Goal: Task Accomplishment & Management: Manage account settings

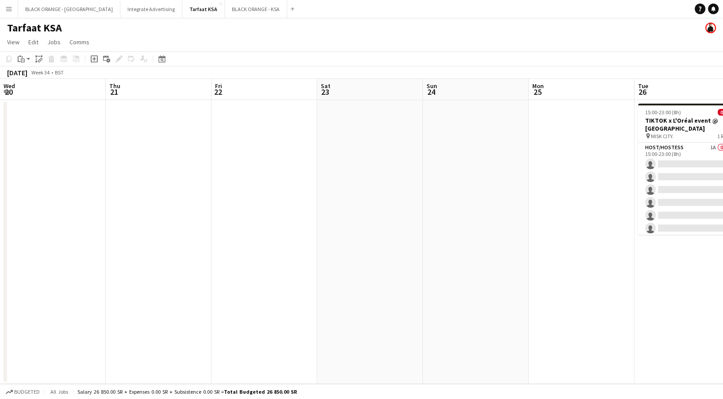
scroll to position [0, 336]
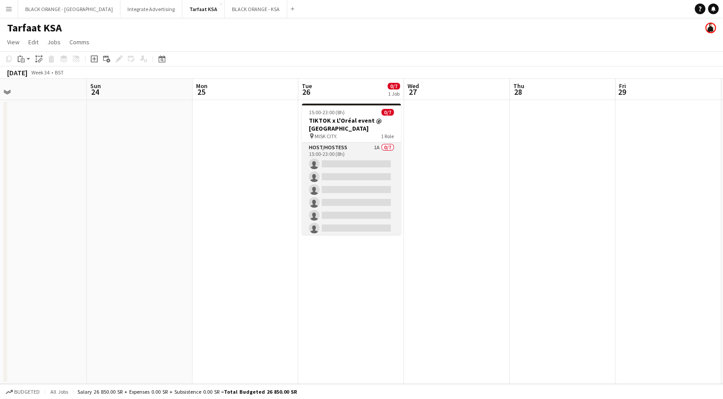
click at [363, 180] on app-card-role "Host/Hostess 1A 0/7 15:00-23:00 (8h) single-neutral-actions single-neutral-acti…" at bounding box center [351, 195] width 99 height 107
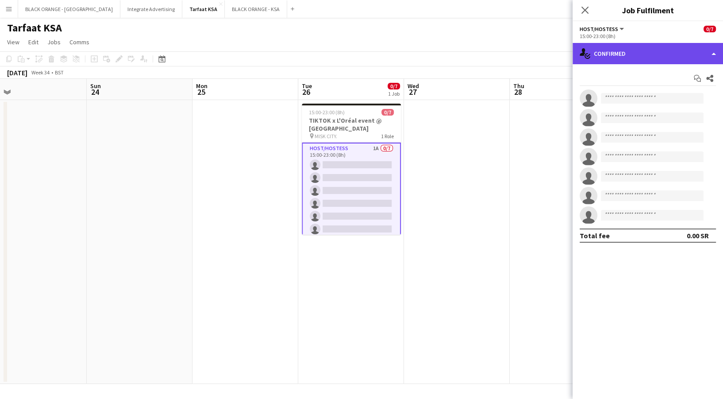
click at [600, 60] on div "single-neutral-actions-check-2 Confirmed" at bounding box center [648, 53] width 150 height 21
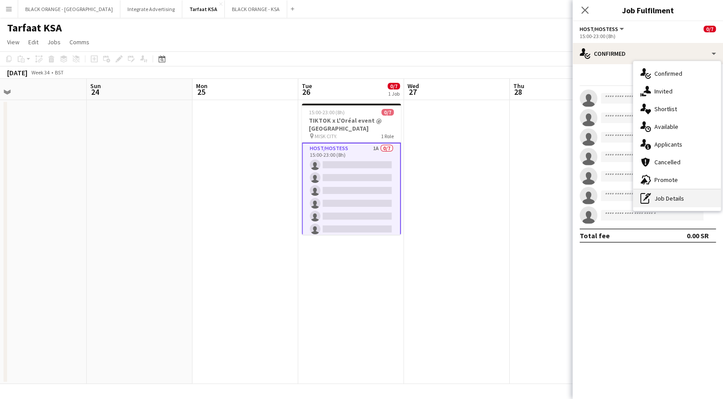
click at [682, 206] on div "pen-write Job Details" at bounding box center [677, 198] width 88 height 18
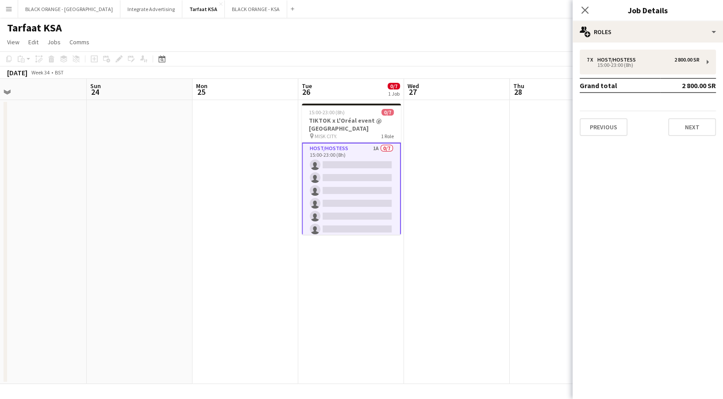
click at [332, 198] on app-card-role "Host/Hostess 1A 0/7 15:00-23:00 (8h) single-neutral-actions single-neutral-acti…" at bounding box center [351, 196] width 99 height 109
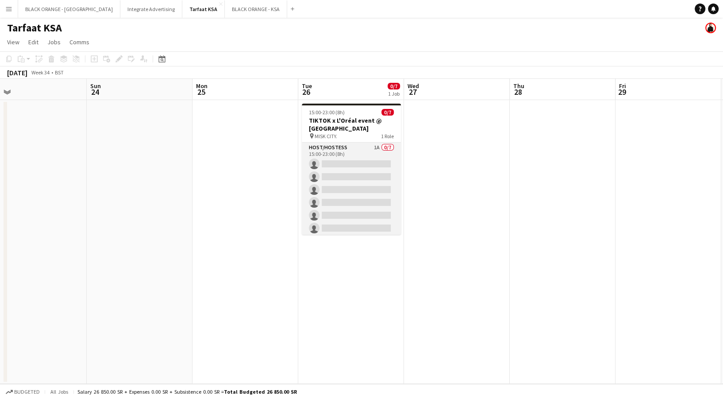
click at [332, 198] on app-card-role "Host/Hostess 1A 0/7 15:00-23:00 (8h) single-neutral-actions single-neutral-acti…" at bounding box center [351, 195] width 99 height 107
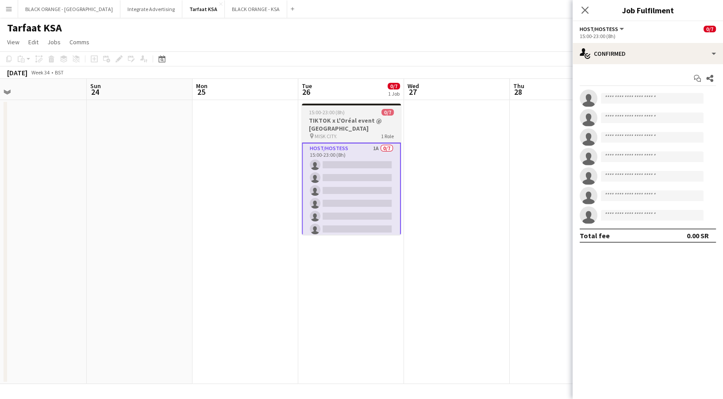
click at [342, 119] on h3 "TIKTOK x L'Oréal event @ [GEOGRAPHIC_DATA]" at bounding box center [351, 124] width 99 height 16
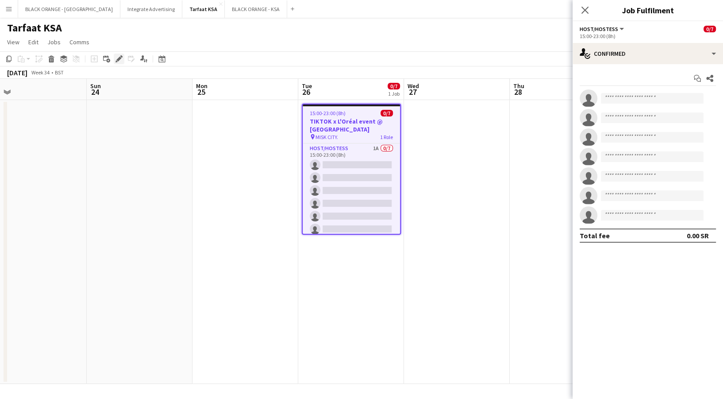
click at [122, 62] on div "Edit" at bounding box center [119, 59] width 11 height 11
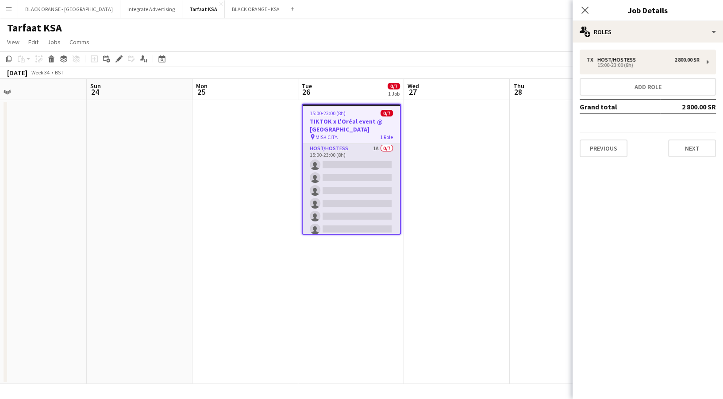
click at [354, 201] on app-card-role "Host/Hostess 1A 0/7 15:00-23:00 (8h) single-neutral-actions single-neutral-acti…" at bounding box center [351, 196] width 97 height 107
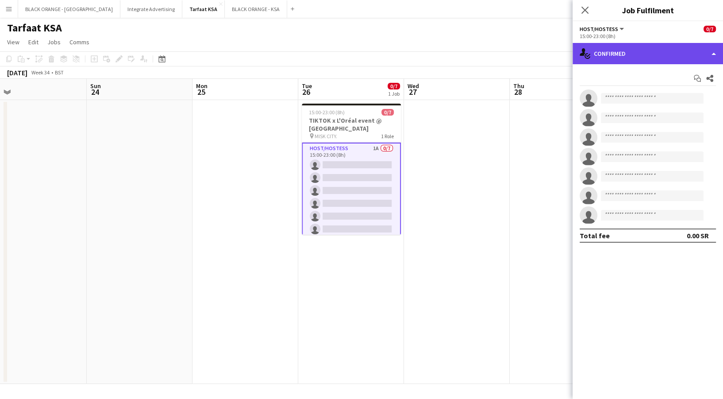
click at [657, 62] on div "single-neutral-actions-check-2 Confirmed" at bounding box center [648, 53] width 150 height 21
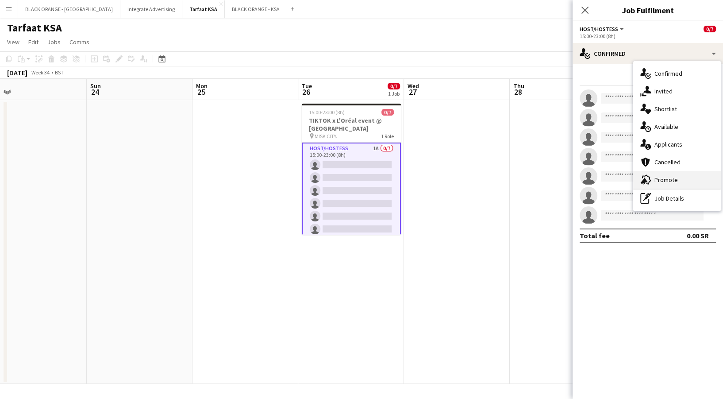
click at [666, 186] on div "advertising-megaphone Promote" at bounding box center [677, 180] width 88 height 18
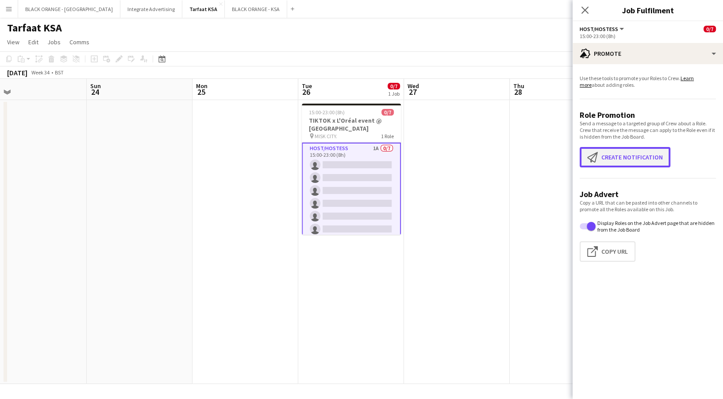
click at [607, 160] on button "Create notification Create notification" at bounding box center [625, 157] width 91 height 20
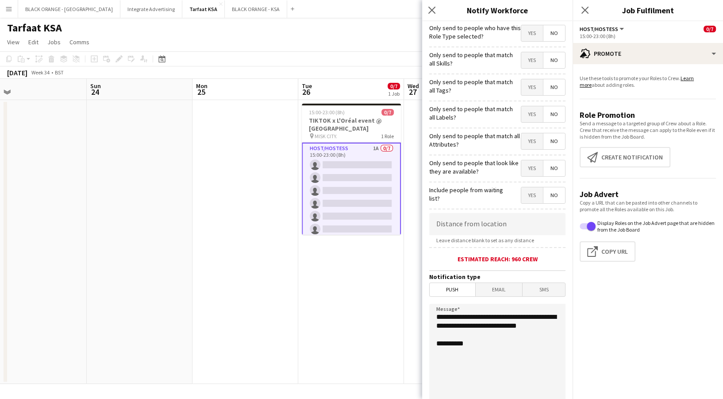
click at [547, 35] on span "No" at bounding box center [554, 33] width 22 height 16
click at [527, 61] on span "Yes" at bounding box center [532, 60] width 22 height 16
click at [521, 85] on span "Yes" at bounding box center [532, 87] width 22 height 16
click at [526, 115] on span "Yes" at bounding box center [532, 114] width 22 height 16
click at [526, 145] on span "Yes" at bounding box center [532, 141] width 22 height 16
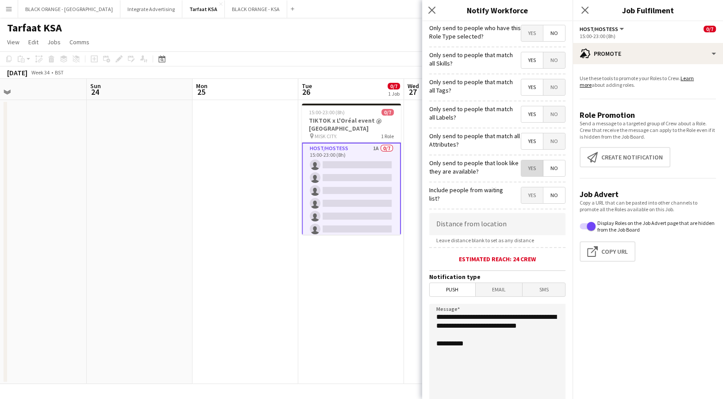
click at [524, 170] on span "Yes" at bounding box center [532, 168] width 22 height 16
click at [544, 202] on span "No" at bounding box center [554, 195] width 22 height 16
click at [501, 225] on input at bounding box center [497, 224] width 136 height 22
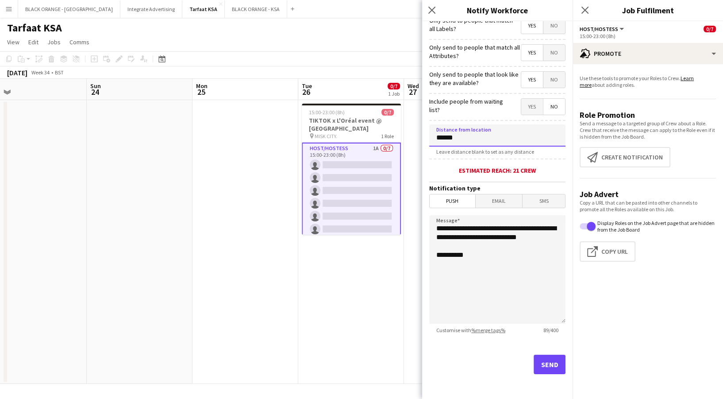
type input "******"
click at [545, 366] on button "Send" at bounding box center [550, 363] width 32 height 19
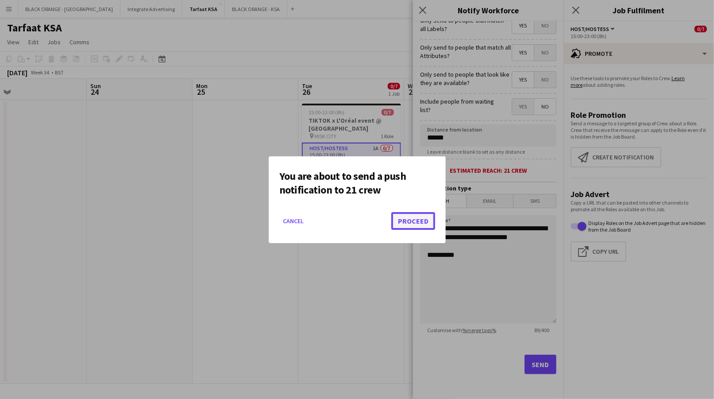
click at [419, 217] on button "Proceed" at bounding box center [413, 221] width 44 height 18
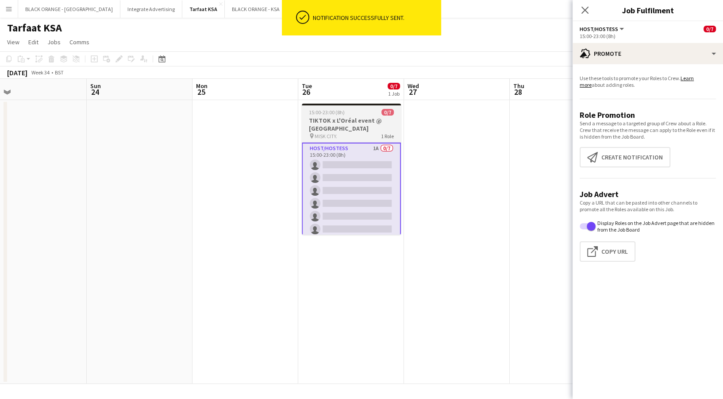
click at [370, 119] on h3 "TIKTOK x L'Oréal event @ [GEOGRAPHIC_DATA]" at bounding box center [351, 124] width 99 height 16
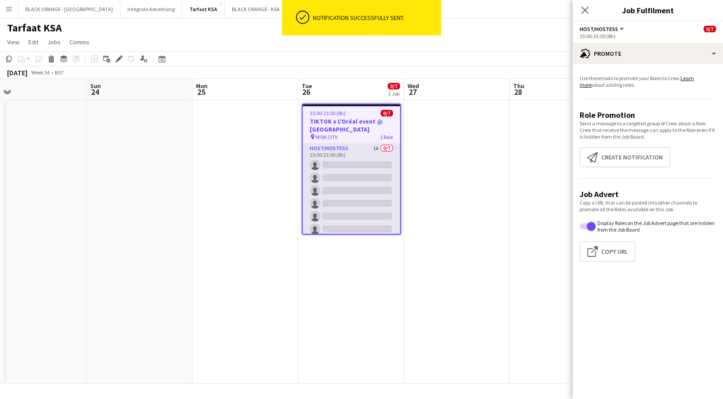
click at [351, 188] on app-card-role "Host/Hostess 1A 0/7 15:00-23:00 (8h) single-neutral-actions single-neutral-acti…" at bounding box center [351, 196] width 97 height 107
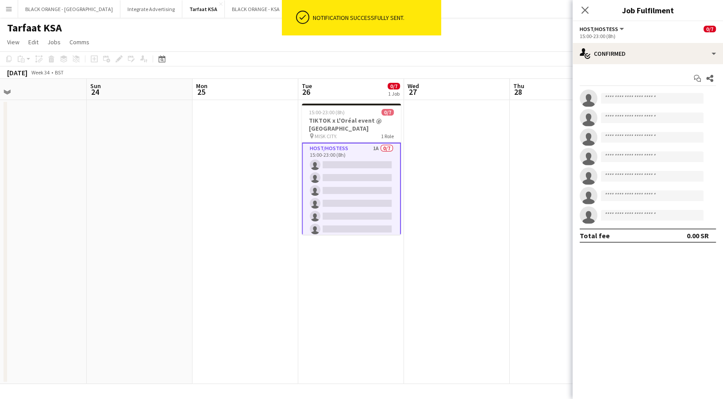
click at [616, 67] on div "Start chat Share single-neutral-actions single-neutral-actions single-neutral-a…" at bounding box center [648, 156] width 150 height 185
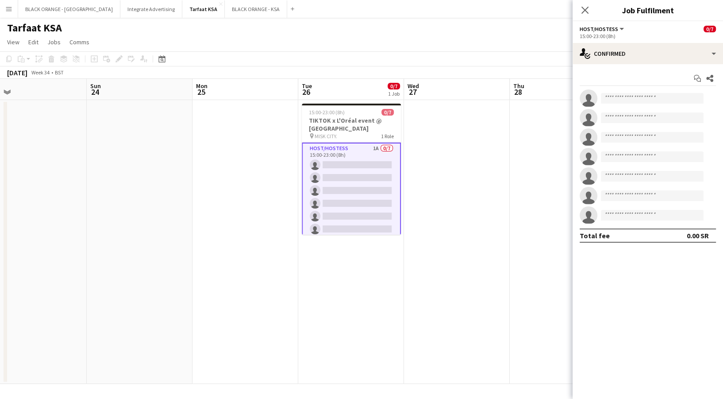
click at [612, 66] on div "Start chat Share single-neutral-actions single-neutral-actions single-neutral-a…" at bounding box center [648, 156] width 150 height 185
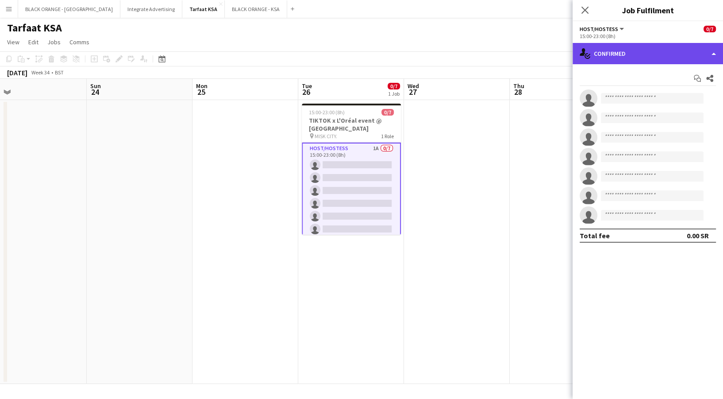
click at [611, 53] on div "single-neutral-actions-check-2 Confirmed" at bounding box center [648, 53] width 150 height 21
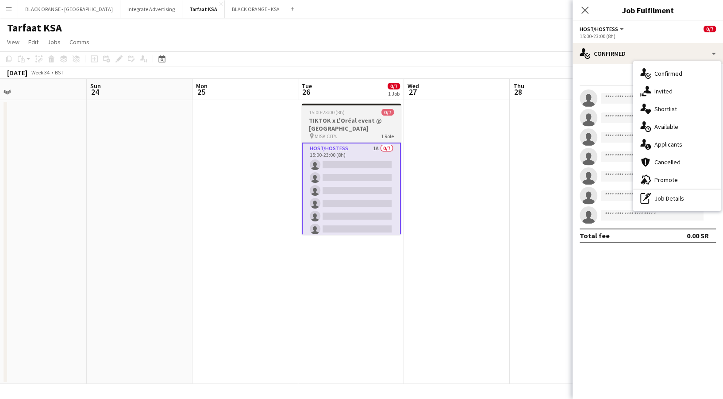
click at [353, 130] on h3 "TIKTOK x L'Oréal event @ [GEOGRAPHIC_DATA]" at bounding box center [351, 124] width 99 height 16
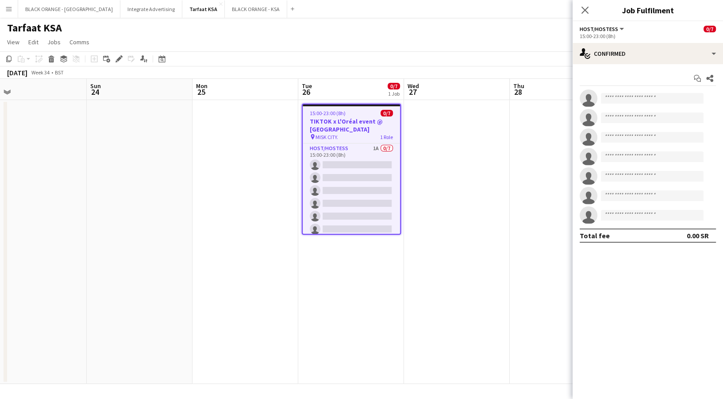
click at [2, 3] on button "Menu" at bounding box center [9, 9] width 18 height 18
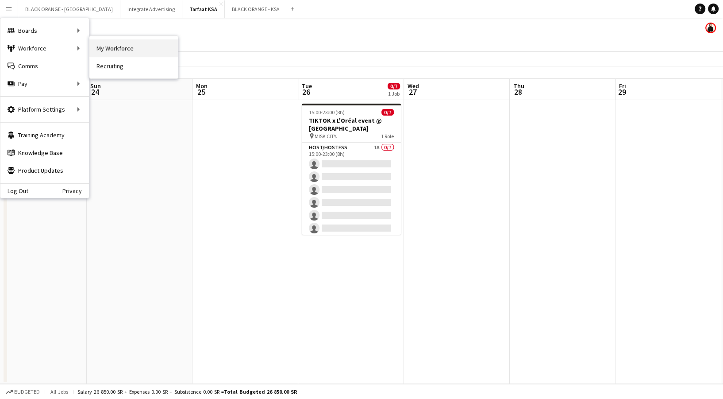
click at [108, 51] on link "My Workforce" at bounding box center [133, 48] width 88 height 18
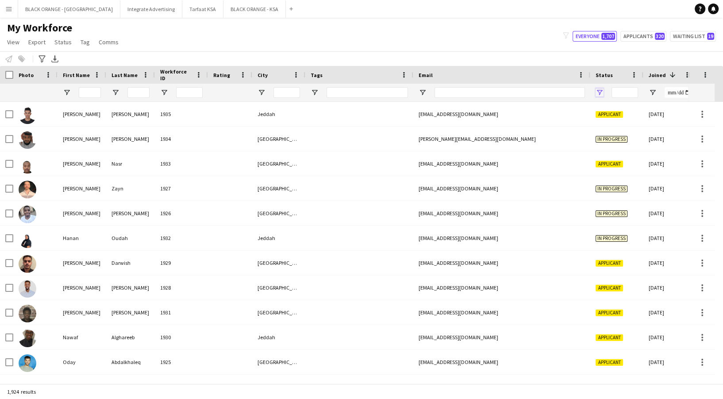
click at [602, 94] on span "Open Filter Menu" at bounding box center [600, 92] width 8 height 8
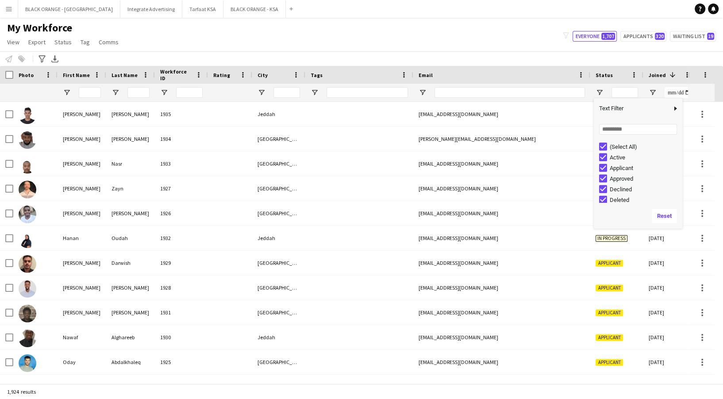
click at [607, 149] on div "(Select All)" at bounding box center [640, 146] width 83 height 11
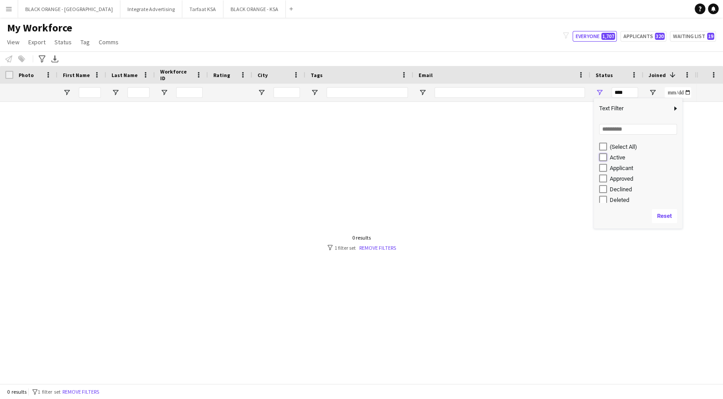
type input "**********"
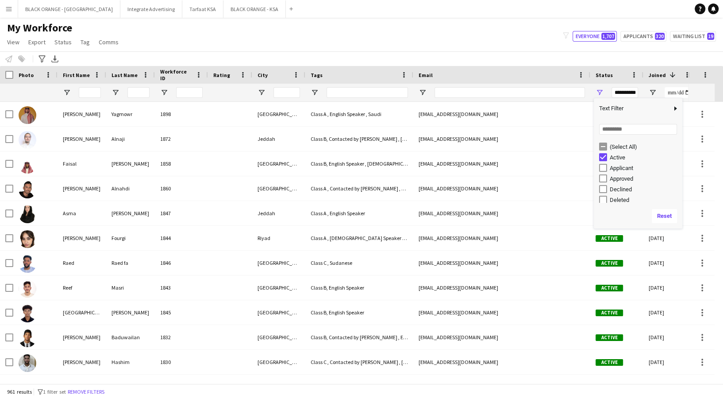
click at [392, 40] on div "My Workforce View Views Default view New view Update view Delete view Edit name…" at bounding box center [361, 36] width 723 height 30
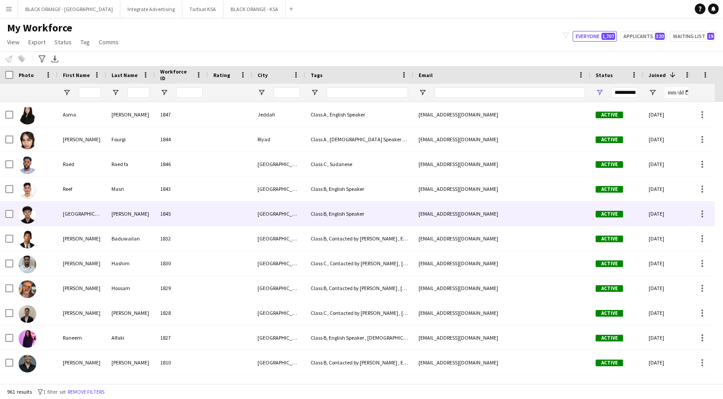
scroll to position [104, 0]
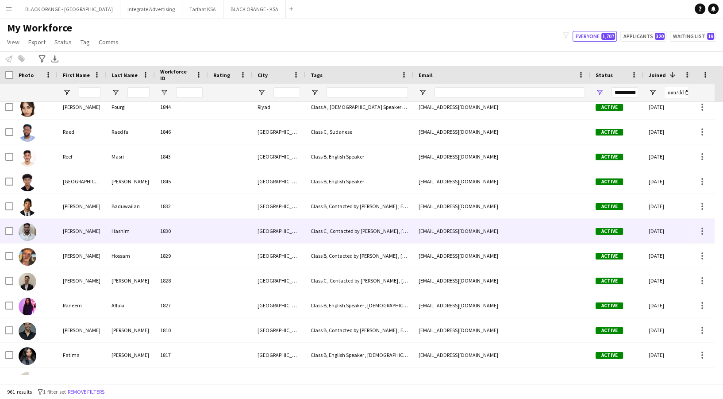
click at [329, 232] on div "Class C , Contacted by [PERSON_NAME] , [DEMOGRAPHIC_DATA]" at bounding box center [359, 231] width 108 height 24
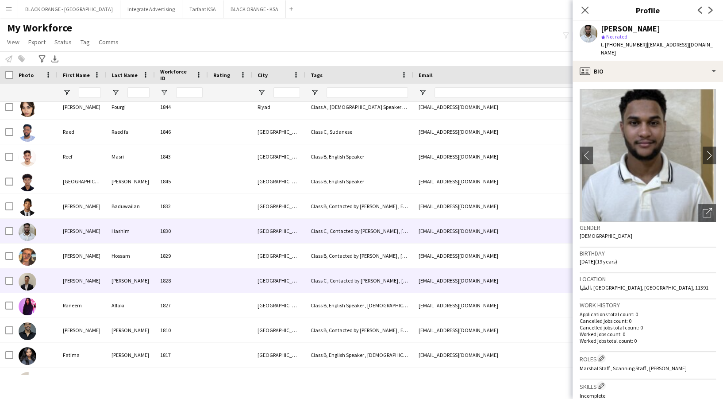
click at [313, 283] on div "Class C , Contacted by [PERSON_NAME] , [DEMOGRAPHIC_DATA] Speaker" at bounding box center [359, 280] width 108 height 24
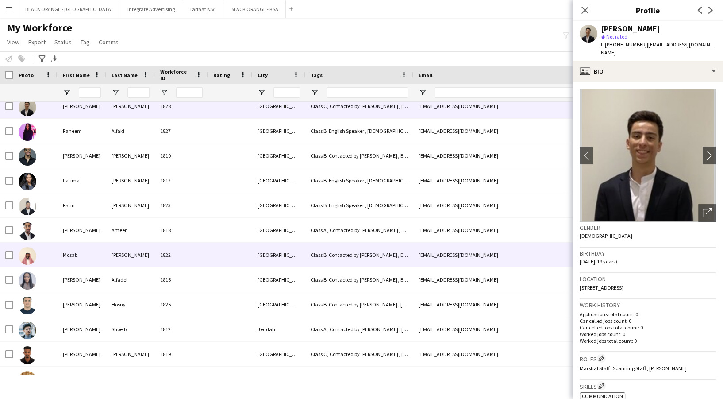
click at [308, 261] on div "Class B, Contacted by [PERSON_NAME] , English Speaker , [DEMOGRAPHIC_DATA]" at bounding box center [359, 254] width 108 height 24
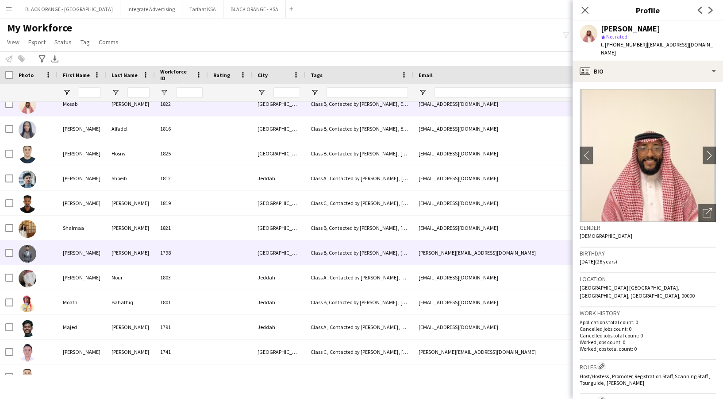
click at [302, 252] on div "[GEOGRAPHIC_DATA]" at bounding box center [278, 252] width 53 height 24
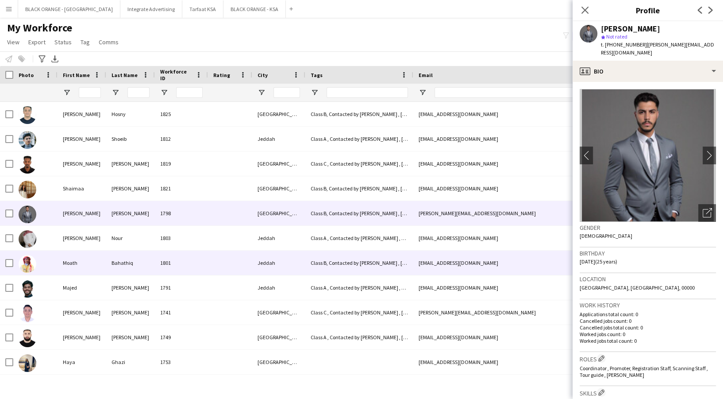
click at [297, 258] on div "Jeddah" at bounding box center [278, 262] width 53 height 24
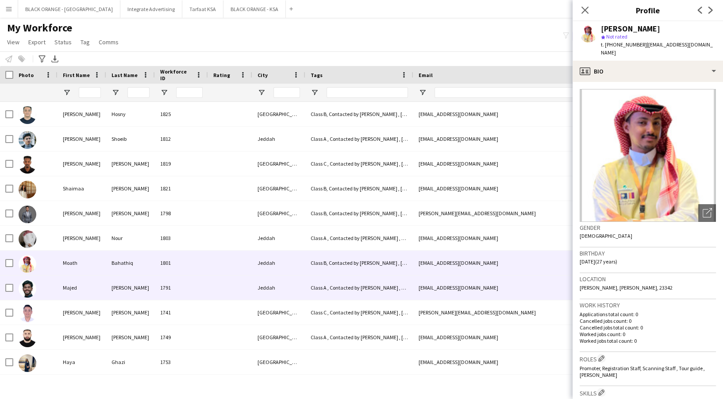
click at [295, 286] on div "Jeddah" at bounding box center [278, 287] width 53 height 24
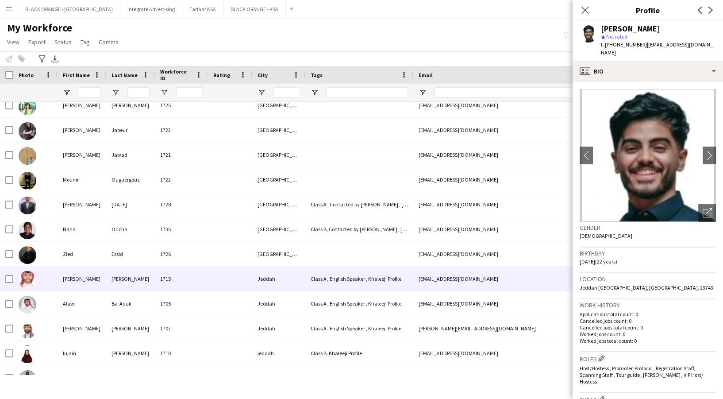
click at [295, 286] on div "Jeddah" at bounding box center [278, 278] width 53 height 24
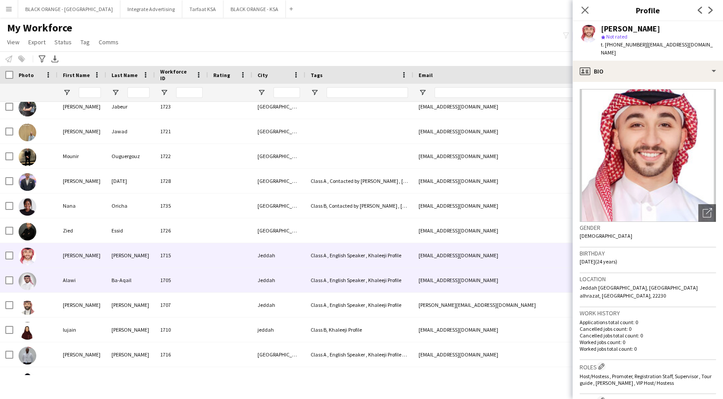
click at [296, 280] on div "Jeddah" at bounding box center [278, 280] width 53 height 24
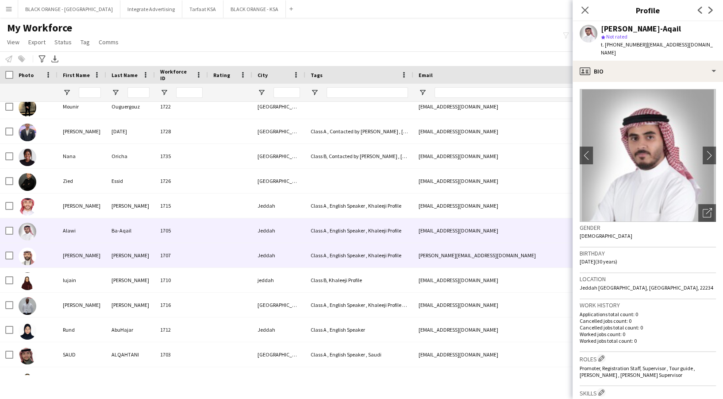
click at [298, 260] on div "Jeddah" at bounding box center [278, 255] width 53 height 24
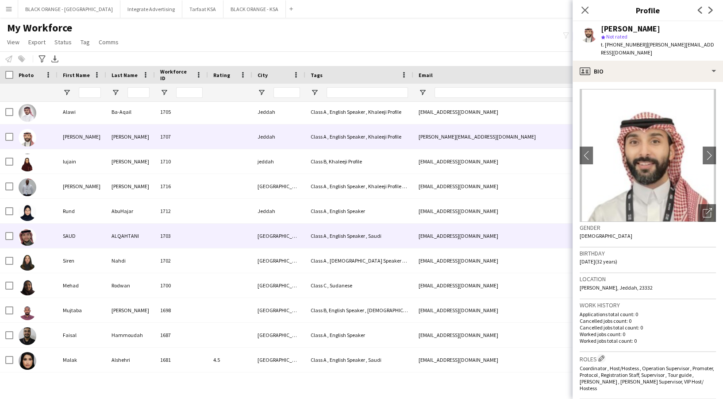
click at [293, 245] on div "[GEOGRAPHIC_DATA]" at bounding box center [278, 235] width 53 height 24
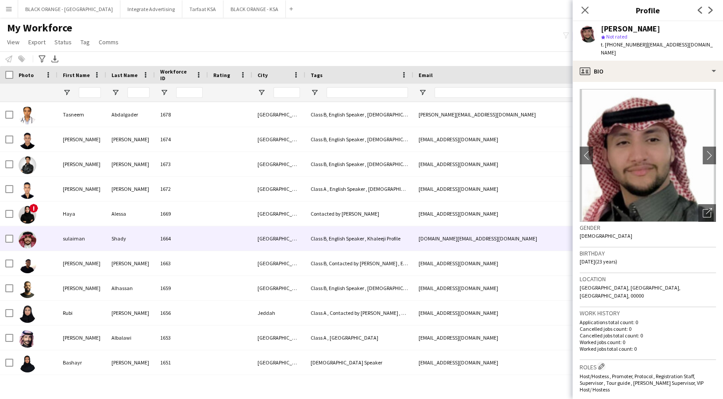
click at [273, 236] on div "[GEOGRAPHIC_DATA]" at bounding box center [278, 238] width 53 height 24
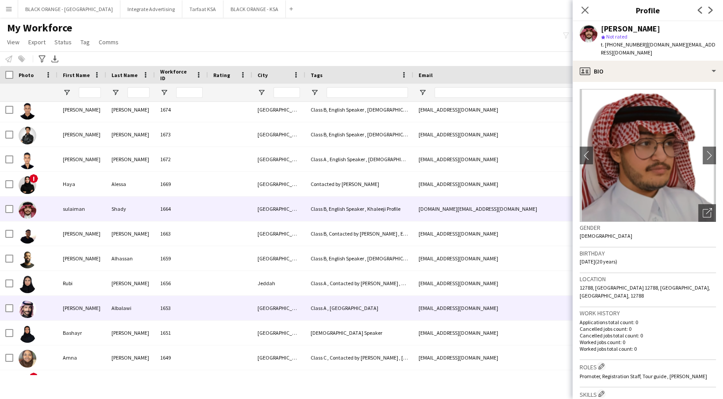
click at [267, 302] on div "[GEOGRAPHIC_DATA]" at bounding box center [278, 308] width 53 height 24
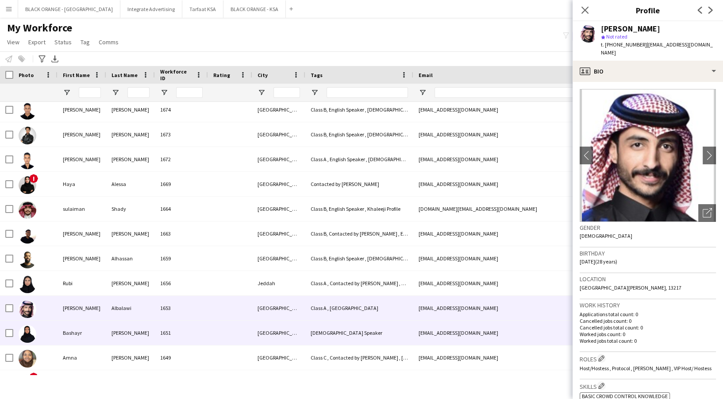
click at [262, 323] on div "[GEOGRAPHIC_DATA]" at bounding box center [278, 332] width 53 height 24
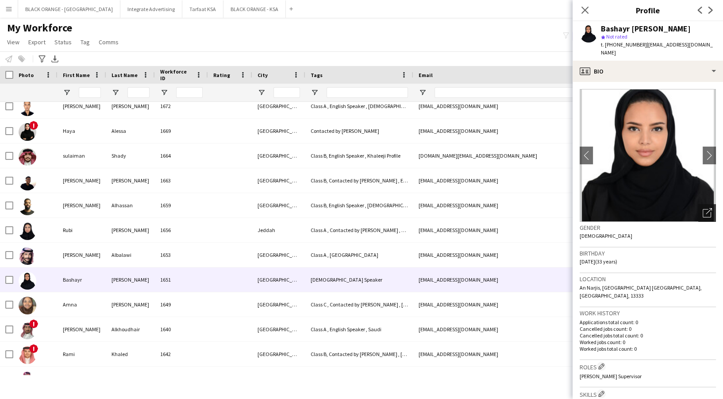
click at [703, 208] on icon "Open photos pop-in" at bounding box center [707, 212] width 9 height 9
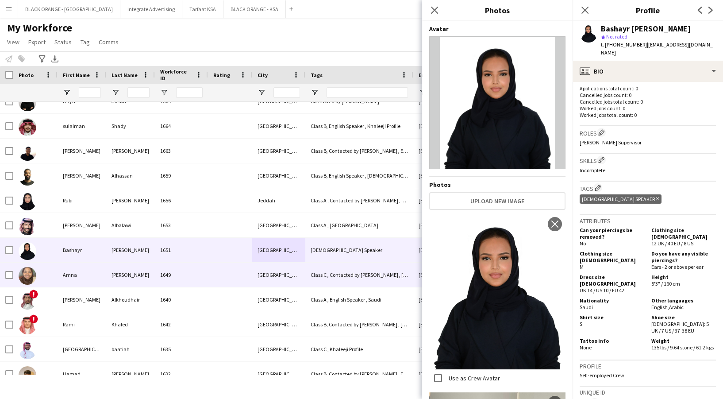
click at [304, 283] on div "[GEOGRAPHIC_DATA]" at bounding box center [278, 274] width 53 height 24
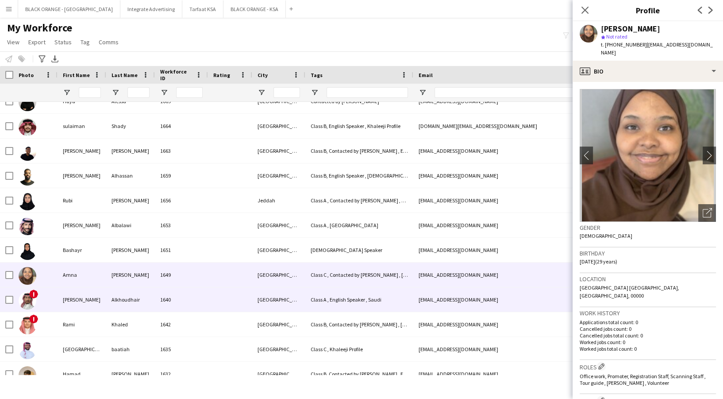
click at [299, 300] on div "[GEOGRAPHIC_DATA]" at bounding box center [278, 299] width 53 height 24
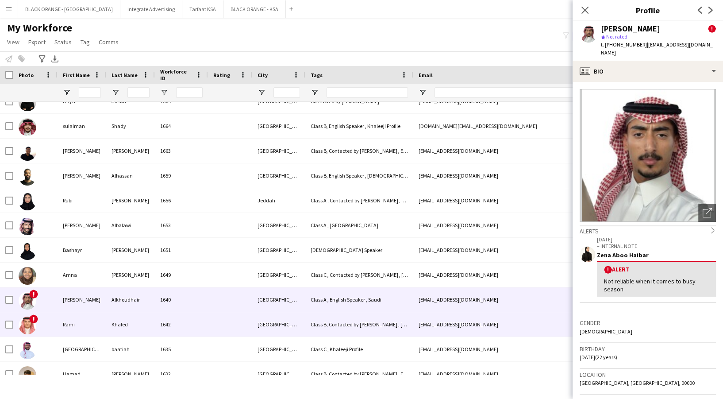
click at [329, 318] on div "Class B, Contacted by [PERSON_NAME] , [GEOGRAPHIC_DATA]" at bounding box center [359, 324] width 108 height 24
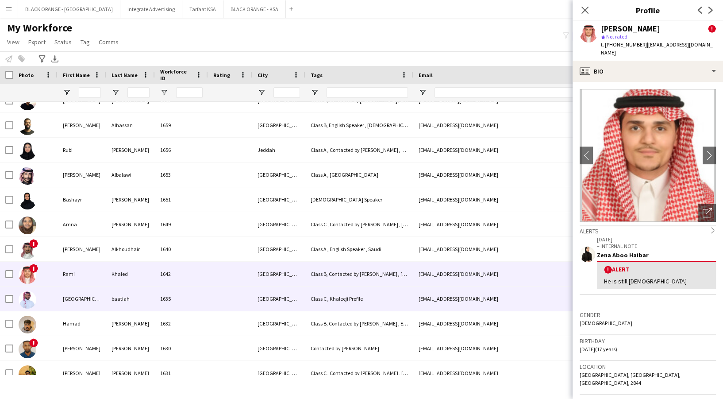
click at [325, 294] on div "Class C , Khaleeji Profile" at bounding box center [359, 298] width 108 height 24
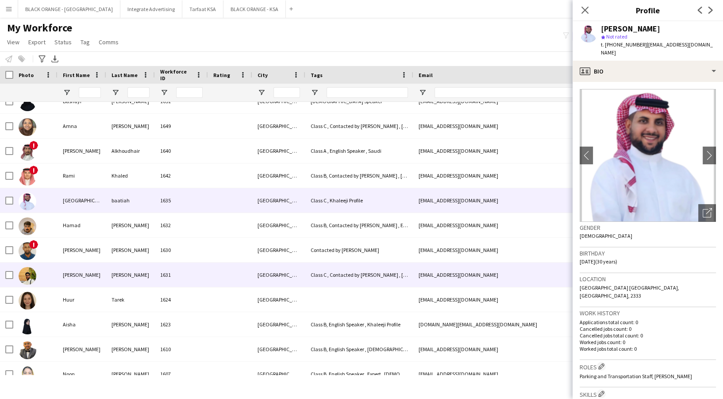
click at [326, 277] on div "Class C , Contacted by [PERSON_NAME] , [DEMOGRAPHIC_DATA]" at bounding box center [359, 274] width 108 height 24
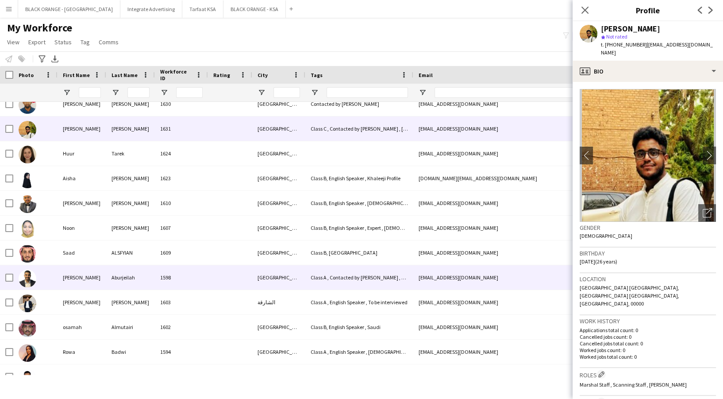
click at [326, 277] on div "Class A , Contacted by [PERSON_NAME] , English Speaker , Khaleeji Profile , To …" at bounding box center [359, 277] width 108 height 24
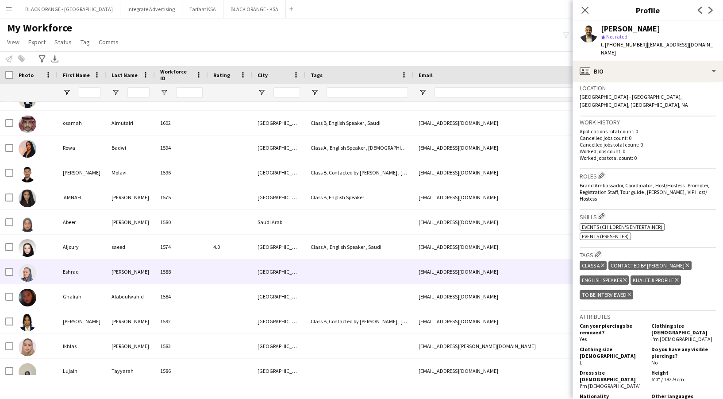
click at [435, 260] on div "[EMAIL_ADDRESS][DOMAIN_NAME]" at bounding box center [501, 271] width 177 height 24
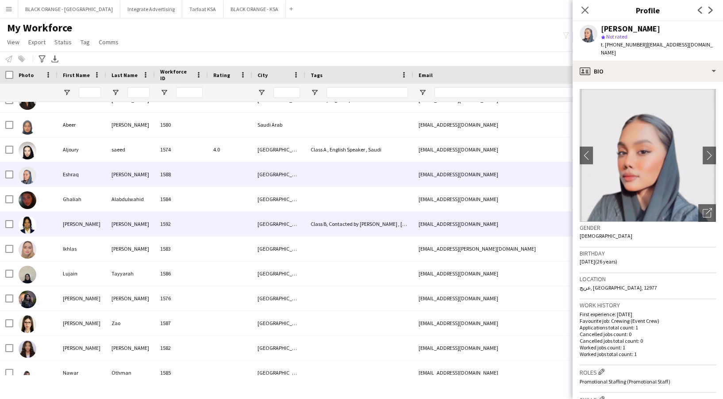
click at [373, 219] on div "Class B, Contacted by [PERSON_NAME] , [DEMOGRAPHIC_DATA] Speaker" at bounding box center [359, 223] width 108 height 24
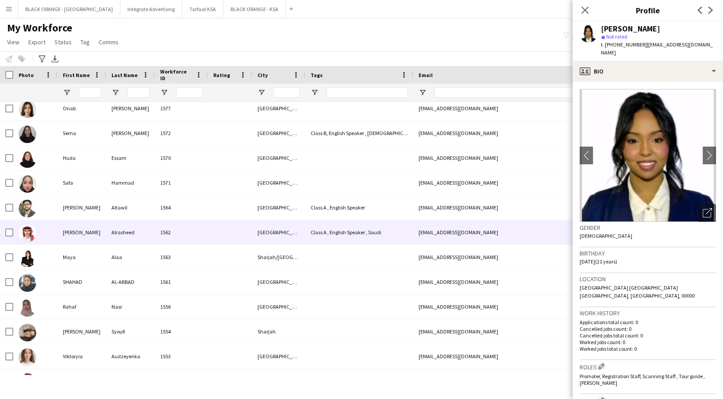
click at [369, 229] on div "Class A , English Speaker , Saudi" at bounding box center [359, 232] width 108 height 24
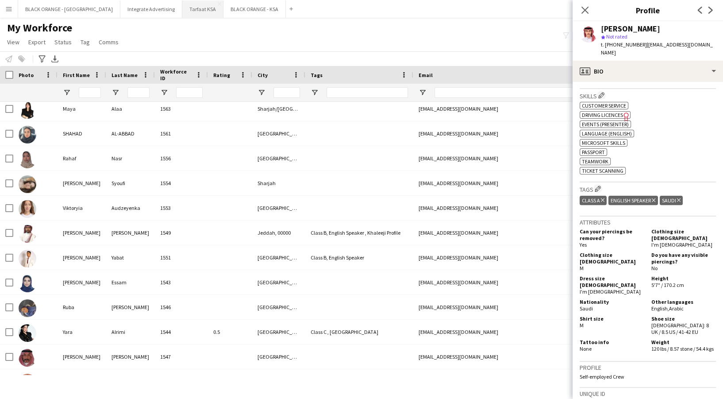
click at [182, 15] on button "Tarfaat KSA Close" at bounding box center [202, 8] width 41 height 17
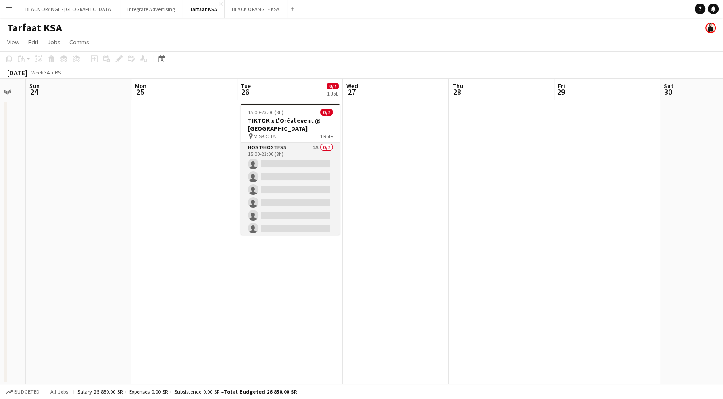
click at [306, 179] on app-card-role "Host/Hostess 2A 0/7 15:00-23:00 (8h) single-neutral-actions single-neutral-acti…" at bounding box center [290, 195] width 99 height 107
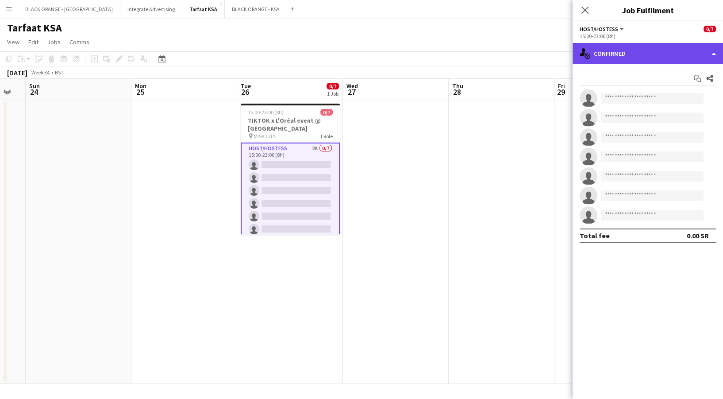
click at [607, 59] on div "single-neutral-actions-check-2 Confirmed" at bounding box center [648, 53] width 150 height 21
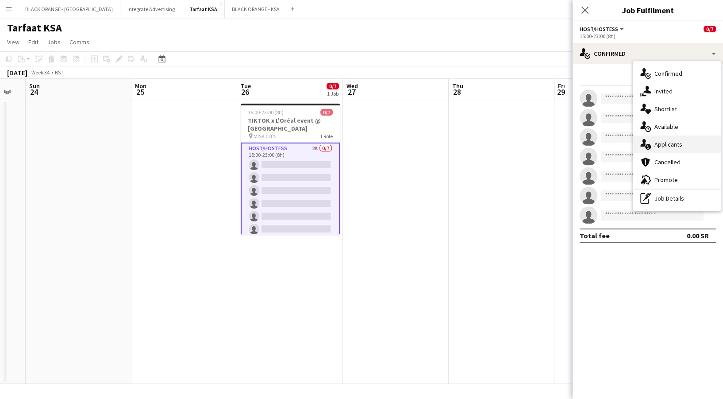
click at [673, 141] on div "single-neutral-actions-information Applicants" at bounding box center [677, 144] width 88 height 18
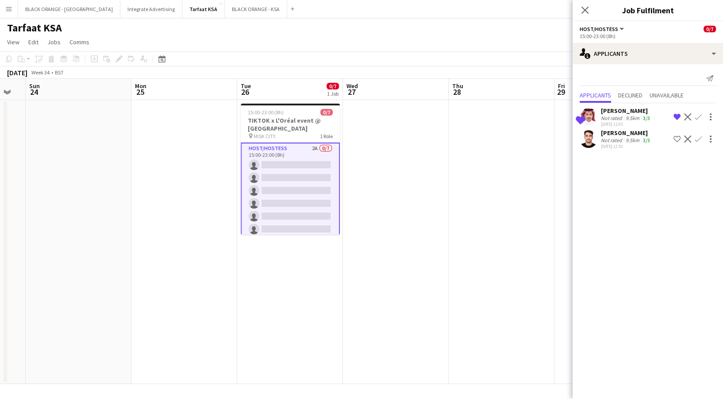
click at [628, 143] on div "[DATE] 12:53" at bounding box center [626, 146] width 51 height 6
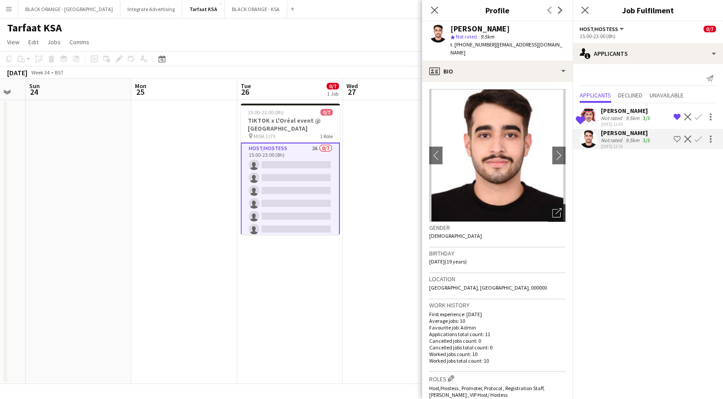
click at [552, 208] on icon "Open photos pop-in" at bounding box center [556, 212] width 9 height 9
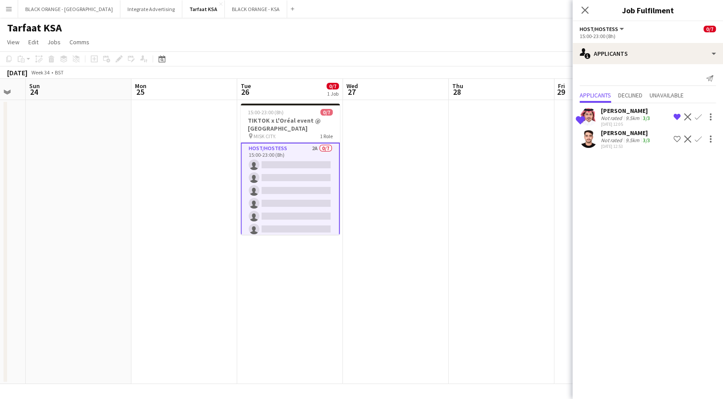
click at [608, 112] on div "[PERSON_NAME]" at bounding box center [626, 111] width 51 height 8
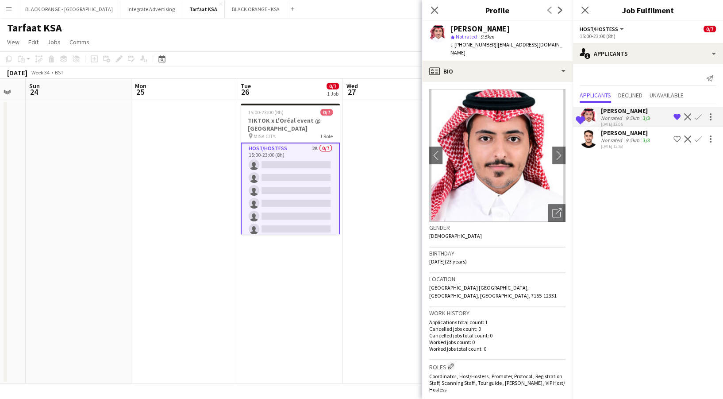
click at [617, 143] on div "[DATE] 12:53" at bounding box center [626, 146] width 51 height 6
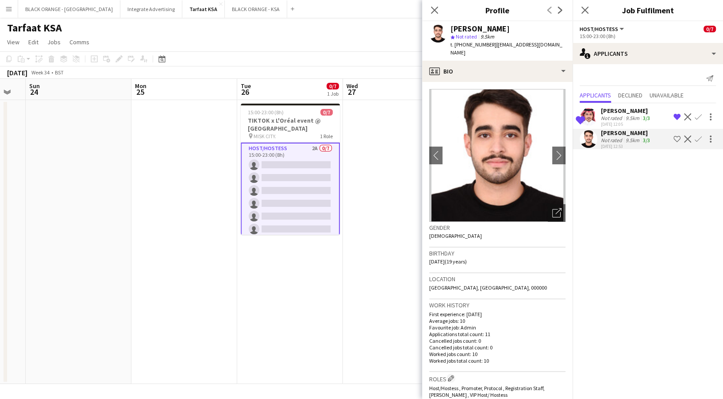
click at [678, 139] on app-icon "Shortlist crew" at bounding box center [676, 138] width 7 height 7
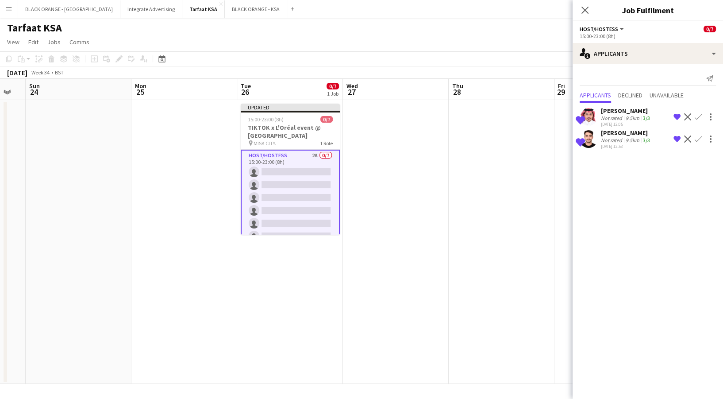
click at [482, 190] on app-date-cell at bounding box center [502, 242] width 106 height 284
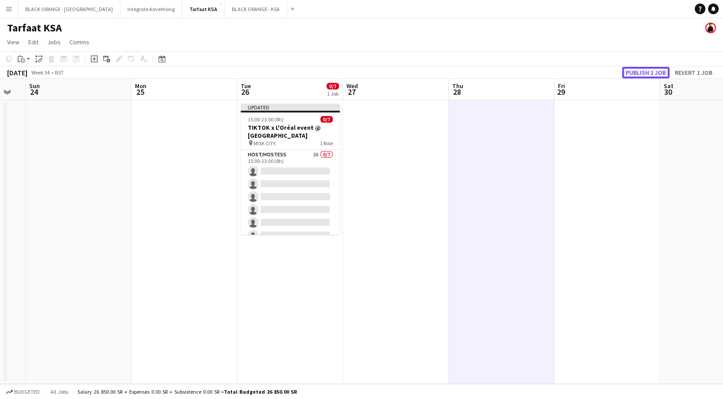
click at [635, 76] on button "Publish 1 job" at bounding box center [645, 73] width 47 height 12
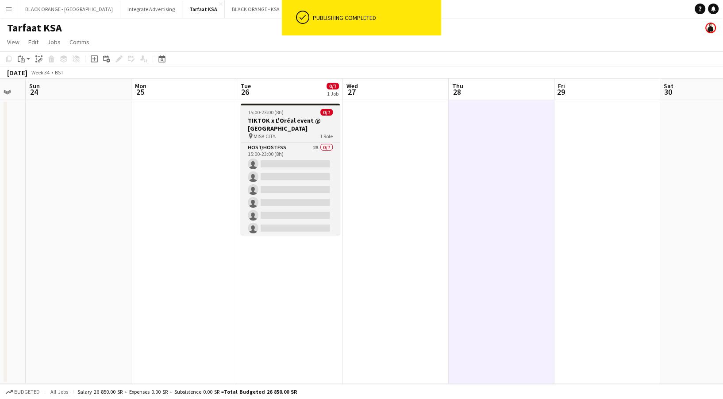
click at [270, 124] on h3 "TIKTOK x L'Oréal event @ [GEOGRAPHIC_DATA]" at bounding box center [290, 124] width 99 height 16
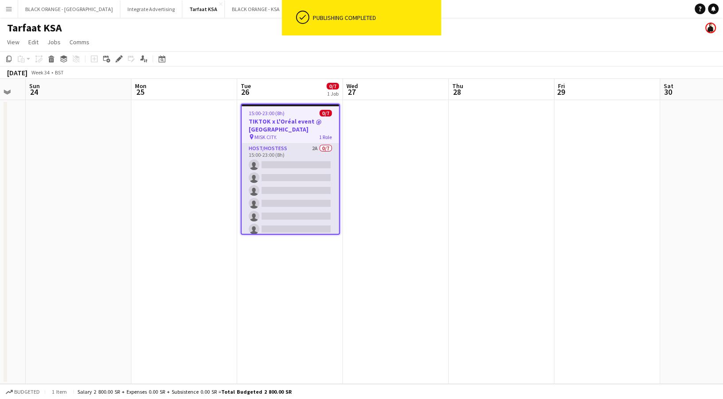
click at [288, 176] on app-card-role "Host/Hostess 2A 0/7 15:00-23:00 (8h) single-neutral-actions single-neutral-acti…" at bounding box center [290, 196] width 97 height 107
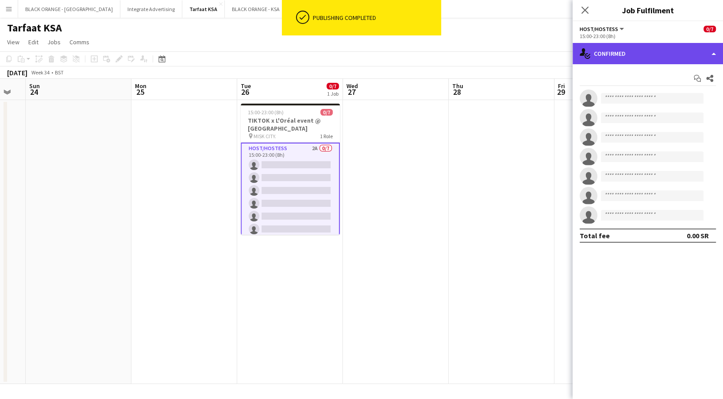
click at [615, 60] on div "single-neutral-actions-check-2 Confirmed" at bounding box center [648, 53] width 150 height 21
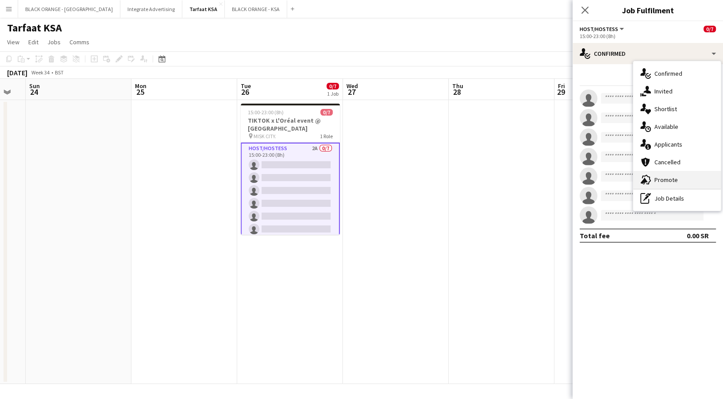
click at [656, 183] on div "advertising-megaphone Promote" at bounding box center [677, 180] width 88 height 18
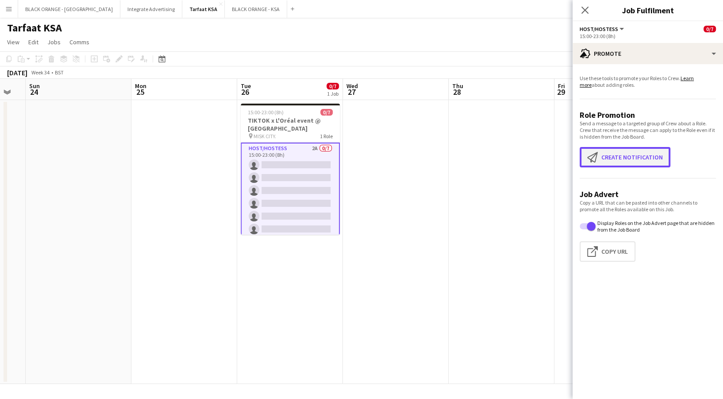
click at [639, 163] on button "Create notification Create notification" at bounding box center [625, 157] width 91 height 20
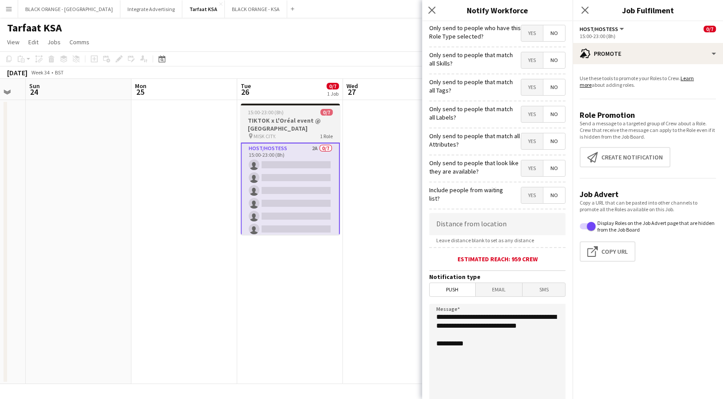
click at [286, 126] on h3 "TIKTOK x L'Oréal event @ [GEOGRAPHIC_DATA]" at bounding box center [290, 124] width 99 height 16
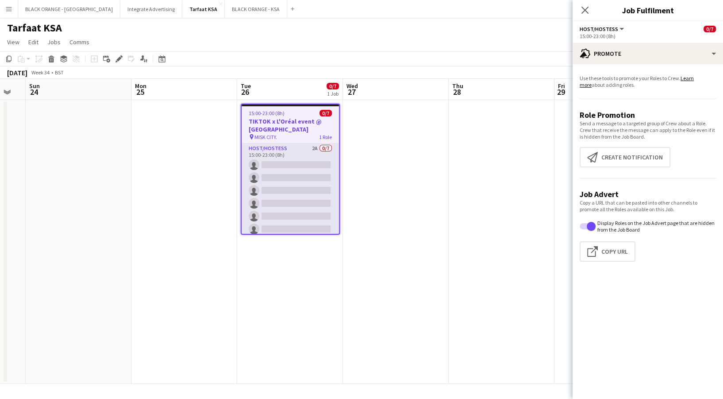
click at [284, 149] on app-card-role "Host/Hostess 2A 0/7 15:00-23:00 (8h) single-neutral-actions single-neutral-acti…" at bounding box center [290, 196] width 97 height 107
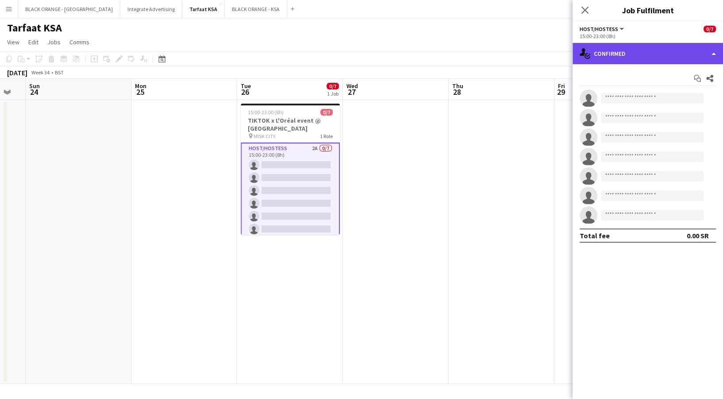
click at [638, 53] on div "single-neutral-actions-check-2 Confirmed" at bounding box center [648, 53] width 150 height 21
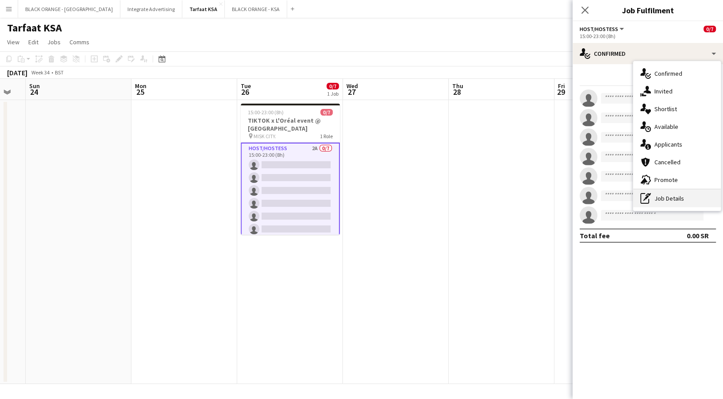
click at [673, 191] on div "pen-write Job Details" at bounding box center [677, 198] width 88 height 18
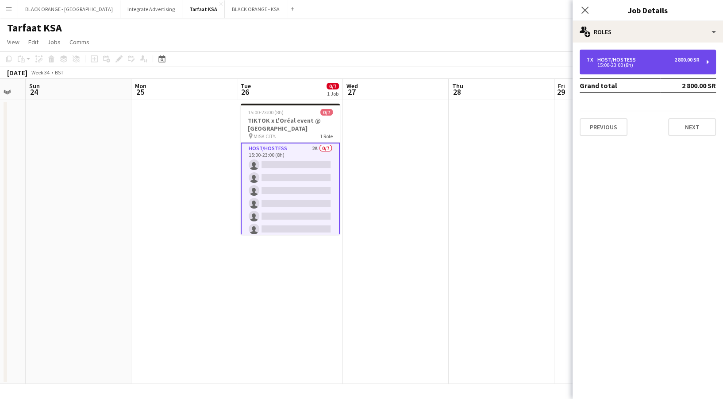
click at [636, 73] on div "7 x Host/Hostess 2 800.00 SR 15:00-23:00 (8h)" at bounding box center [648, 62] width 136 height 25
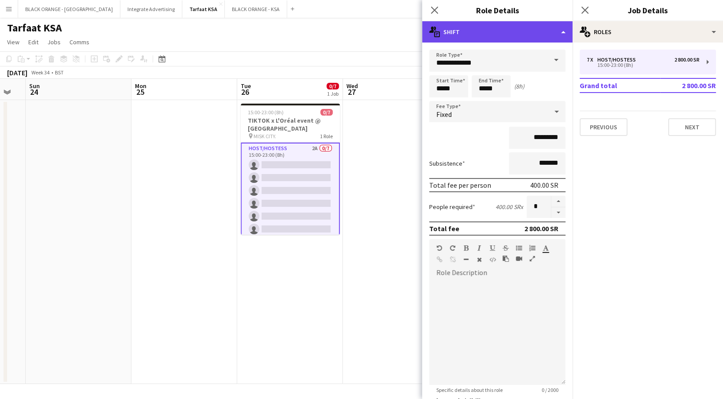
click at [543, 33] on div "multiple-actions-text Shift" at bounding box center [497, 31] width 150 height 21
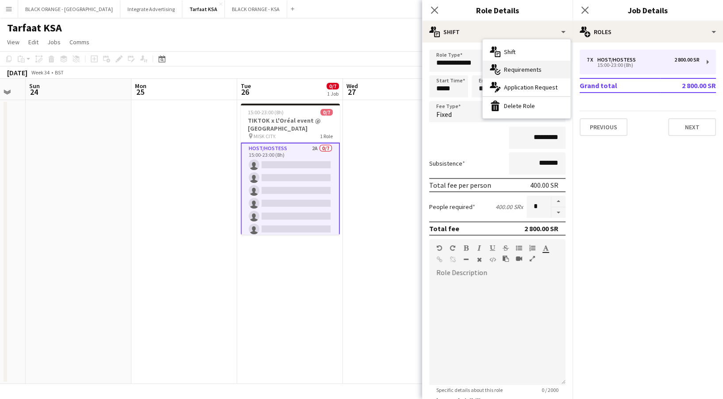
click at [529, 65] on div "multiple-actions-check-2 Requirements" at bounding box center [527, 70] width 88 height 18
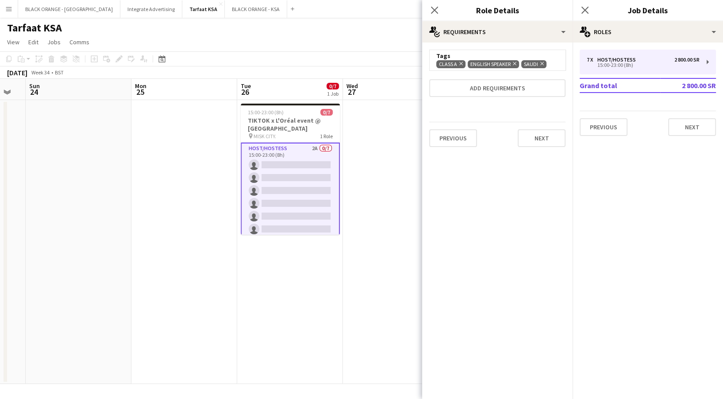
click at [542, 63] on icon at bounding box center [542, 64] width 4 height 4
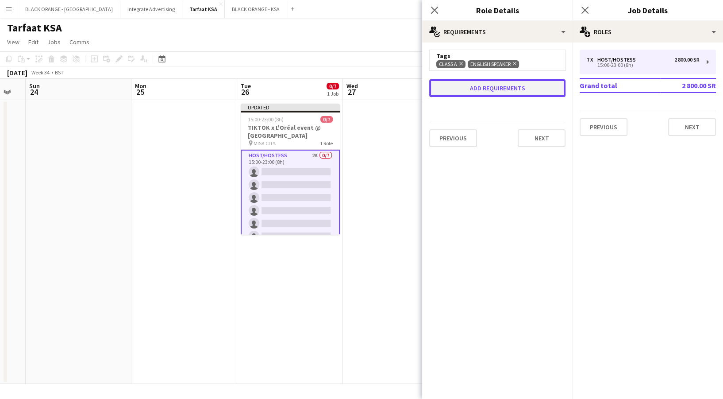
click at [504, 85] on button "Add requirements" at bounding box center [497, 88] width 136 height 18
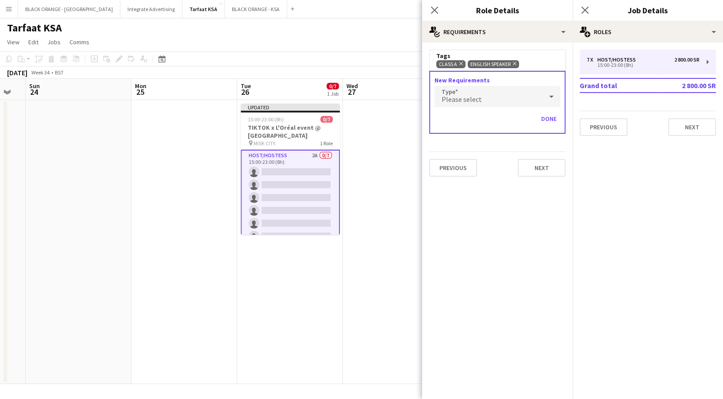
click at [483, 93] on div "Please select" at bounding box center [488, 96] width 108 height 21
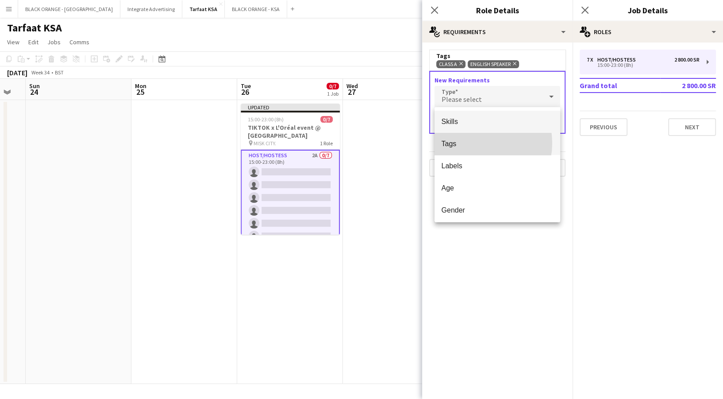
click at [474, 143] on span "Tags" at bounding box center [497, 143] width 111 height 8
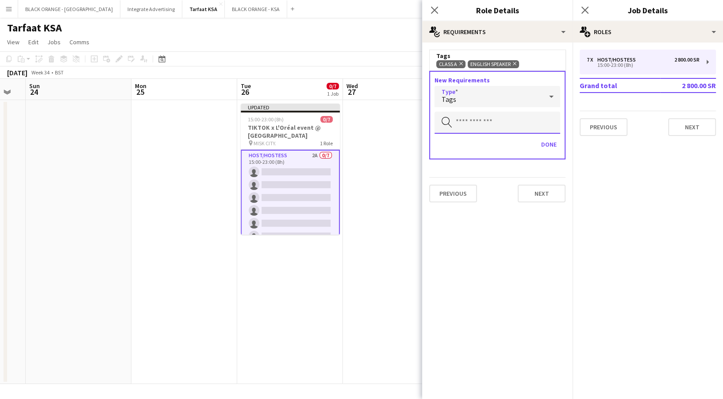
click at [469, 129] on input "text" at bounding box center [497, 122] width 126 height 22
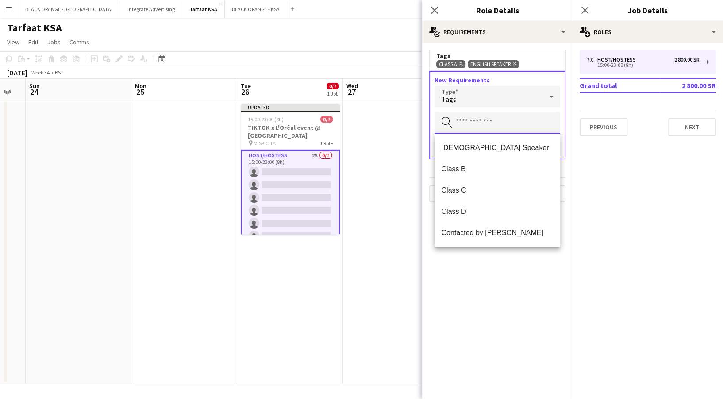
click at [469, 129] on input "text" at bounding box center [497, 122] width 126 height 22
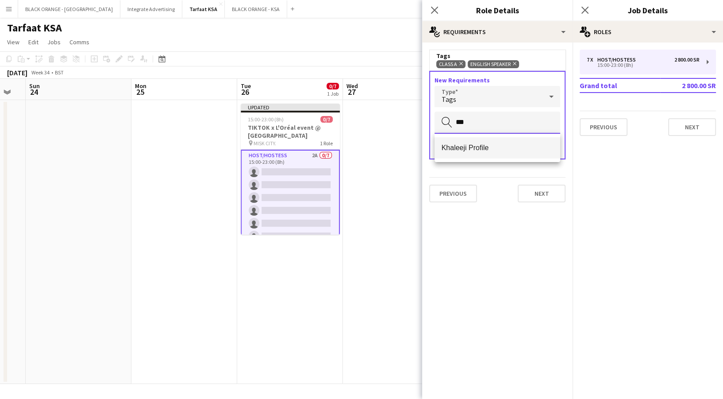
type input "***"
click at [478, 152] on span "Khaleeji Profile" at bounding box center [497, 147] width 111 height 8
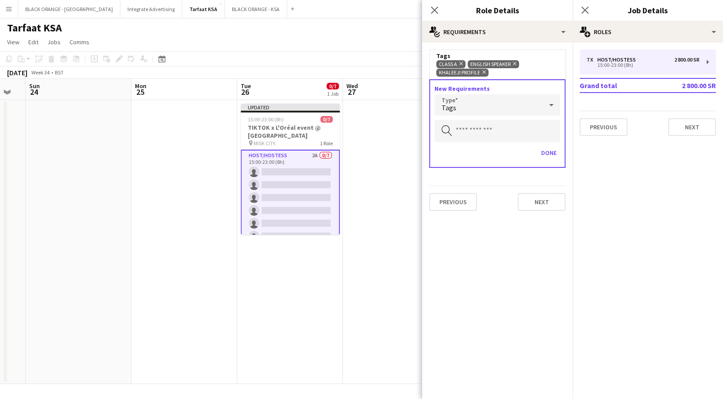
click at [516, 62] on icon at bounding box center [515, 64] width 4 height 4
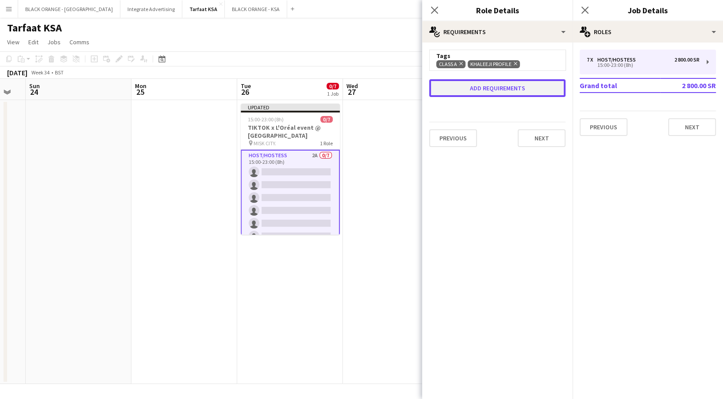
click at [519, 87] on button "Add requirements" at bounding box center [497, 88] width 136 height 18
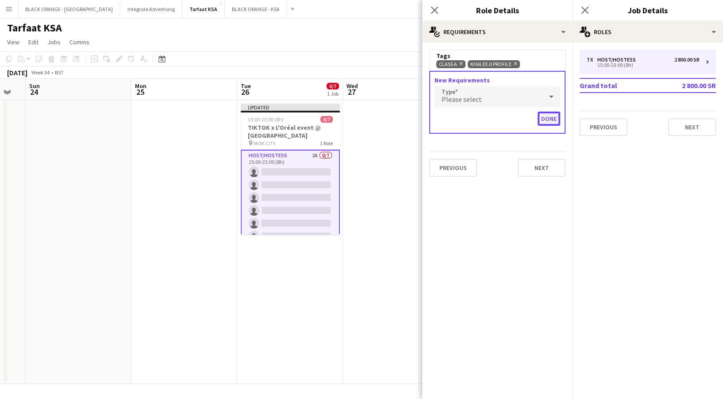
click at [549, 115] on button "Done" at bounding box center [549, 118] width 23 height 14
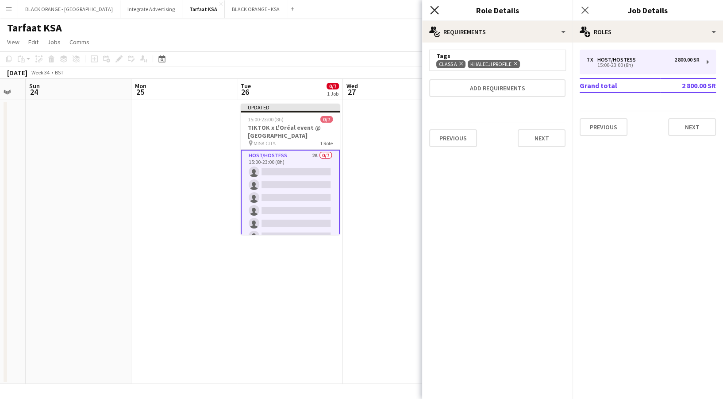
click at [434, 11] on icon at bounding box center [434, 10] width 8 height 8
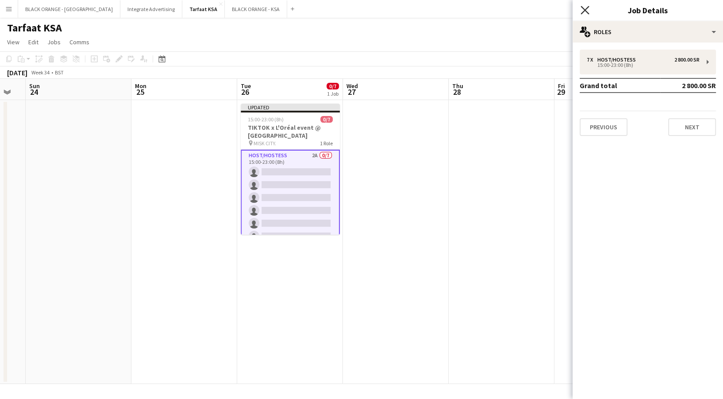
click at [584, 11] on icon at bounding box center [584, 10] width 8 height 8
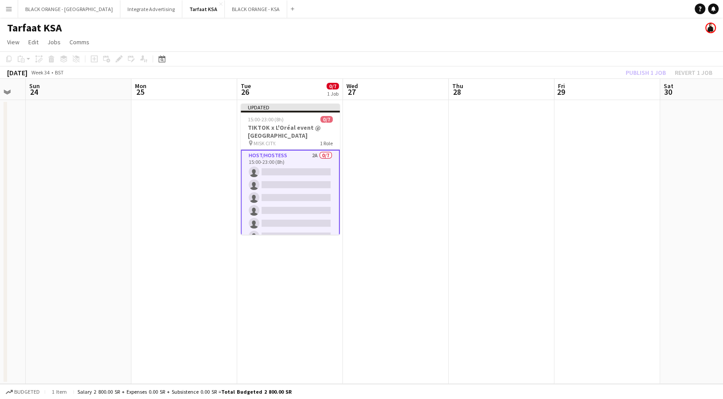
click at [642, 69] on div "Publish 1 job Revert 1 job" at bounding box center [669, 73] width 108 height 12
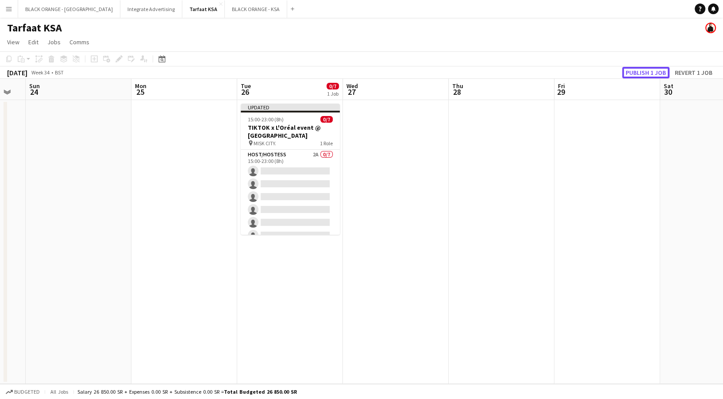
click at [642, 69] on button "Publish 1 job" at bounding box center [645, 73] width 47 height 12
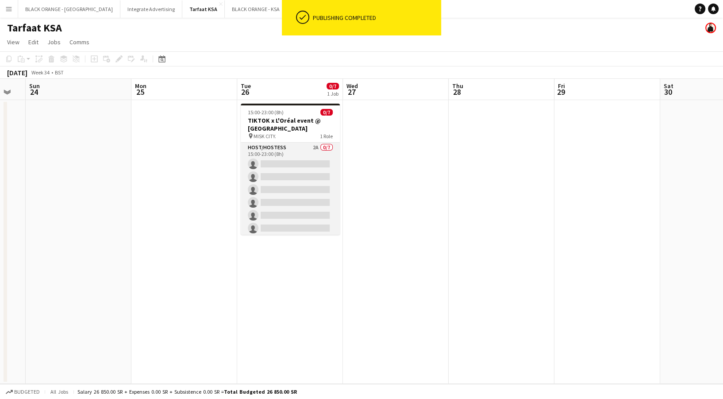
click at [300, 190] on app-card-role "Host/Hostess 2A 0/7 15:00-23:00 (8h) single-neutral-actions single-neutral-acti…" at bounding box center [290, 195] width 99 height 107
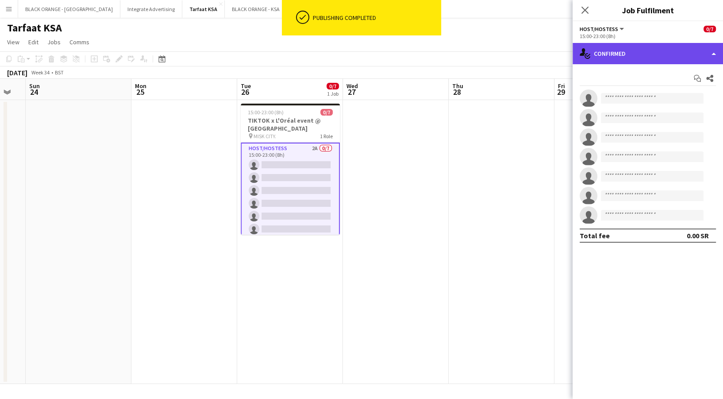
click at [624, 56] on div "single-neutral-actions-check-2 Confirmed" at bounding box center [648, 53] width 150 height 21
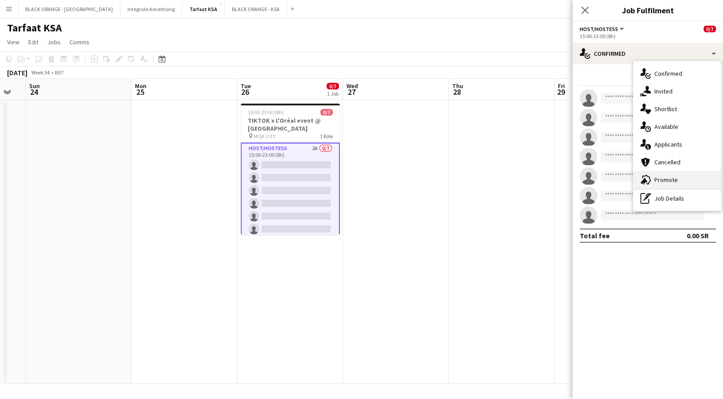
click at [657, 172] on div "advertising-megaphone Promote" at bounding box center [677, 180] width 88 height 18
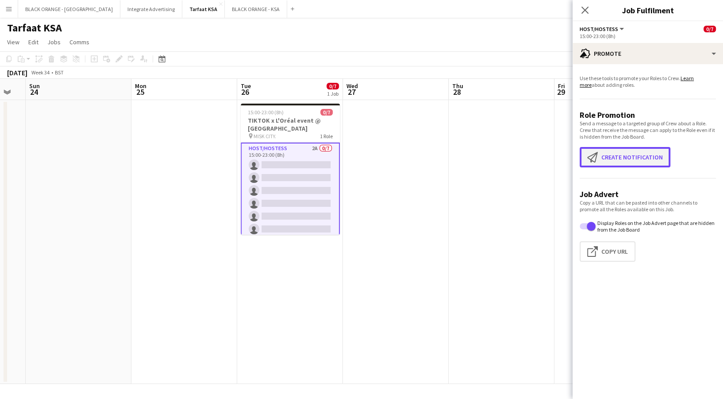
click at [628, 163] on button "Create notification Create notification" at bounding box center [625, 157] width 91 height 20
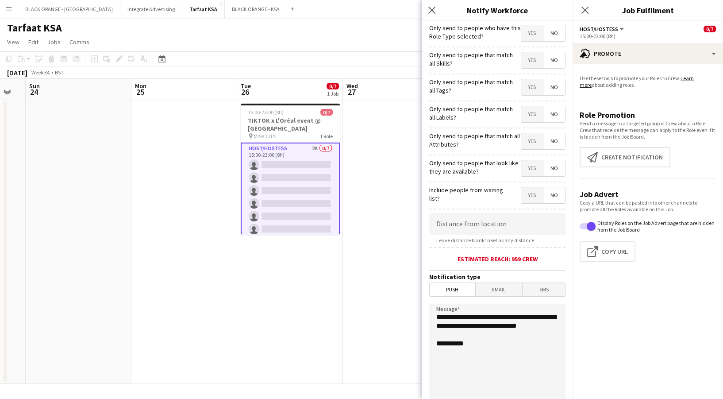
click at [526, 35] on span "Yes" at bounding box center [532, 33] width 22 height 16
click at [521, 60] on span "Yes" at bounding box center [532, 60] width 22 height 16
click at [521, 92] on span "Yes" at bounding box center [532, 87] width 22 height 16
click at [522, 115] on span "Yes" at bounding box center [532, 114] width 22 height 16
click at [523, 149] on span "Yes" at bounding box center [532, 141] width 22 height 16
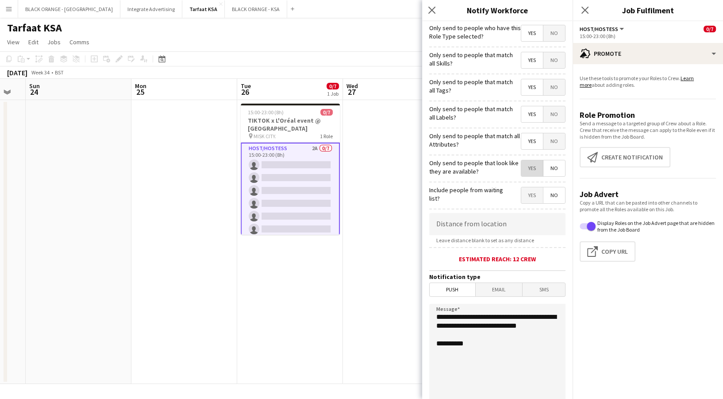
click at [524, 170] on span "Yes" at bounding box center [532, 168] width 22 height 16
click at [546, 203] on span "No" at bounding box center [554, 195] width 22 height 16
click at [484, 218] on input at bounding box center [497, 224] width 136 height 22
type input "******"
click at [547, 36] on span "No" at bounding box center [554, 33] width 22 height 16
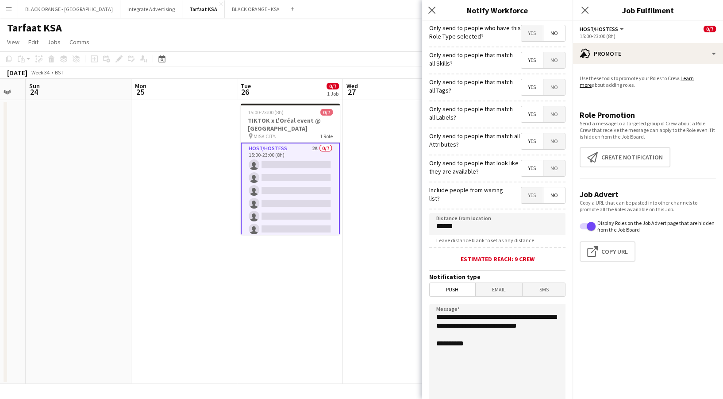
click at [543, 60] on span "No" at bounding box center [554, 60] width 22 height 16
click at [543, 89] on span "No" at bounding box center [554, 87] width 22 height 16
click at [523, 96] on mat-button-toggle-group "Yes No" at bounding box center [543, 87] width 45 height 17
click at [523, 92] on span "Yes" at bounding box center [532, 87] width 22 height 16
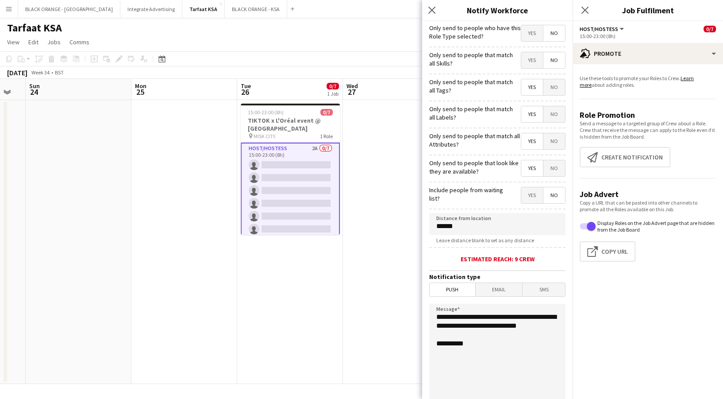
scroll to position [91, 0]
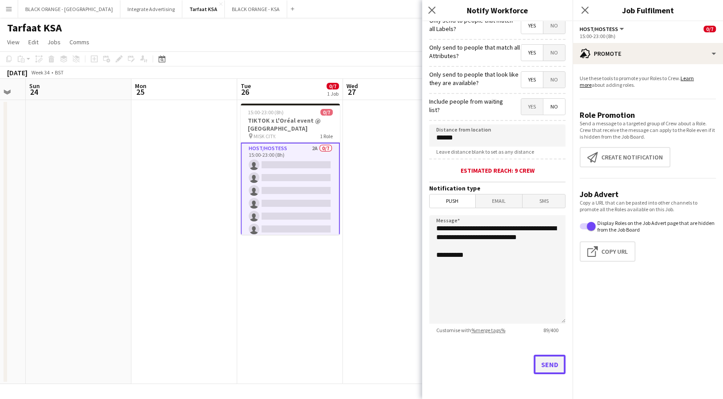
click at [538, 366] on button "Send" at bounding box center [550, 363] width 32 height 19
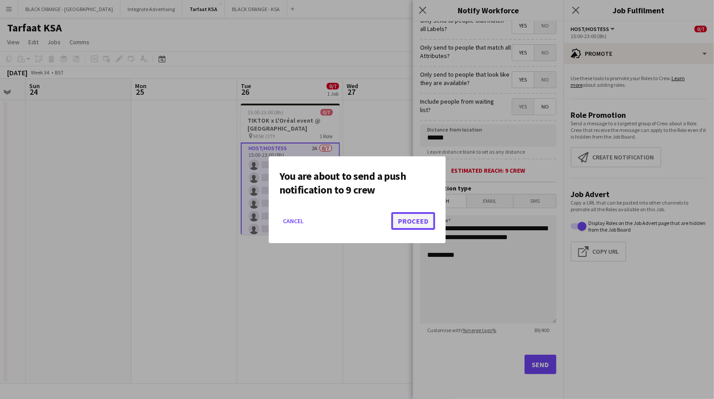
click at [427, 220] on button "Proceed" at bounding box center [413, 221] width 44 height 18
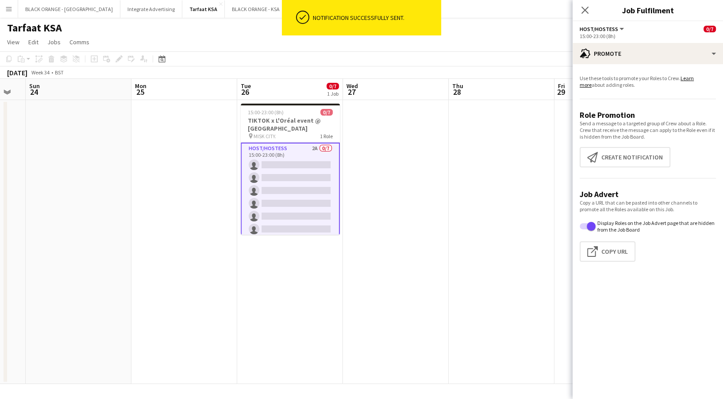
click at [317, 197] on app-card-role "Host/Hostess 2A 0/7 15:00-23:00 (8h) single-neutral-actions single-neutral-acti…" at bounding box center [290, 196] width 99 height 109
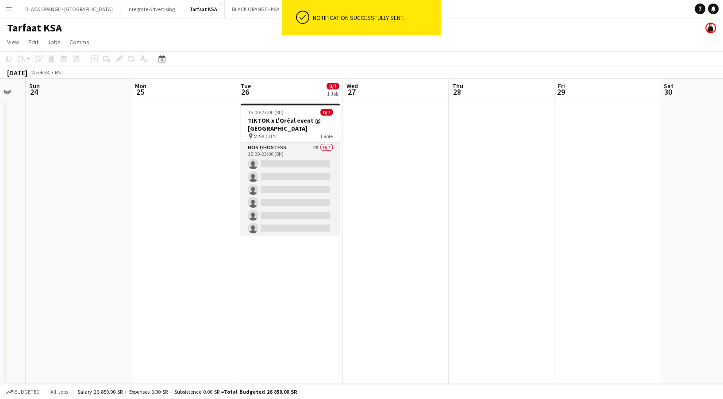
click at [317, 197] on app-card-role "Host/Hostess 2A 0/7 15:00-23:00 (8h) single-neutral-actions single-neutral-acti…" at bounding box center [290, 195] width 99 height 107
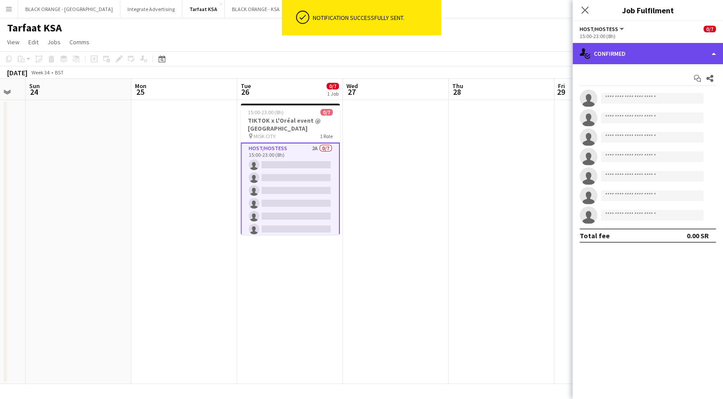
click at [620, 54] on div "single-neutral-actions-check-2 Confirmed" at bounding box center [648, 53] width 150 height 21
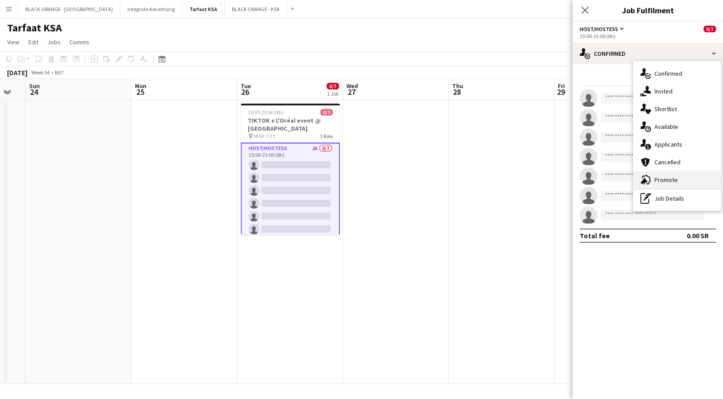
click at [651, 177] on div "advertising-megaphone Promote" at bounding box center [677, 180] width 88 height 18
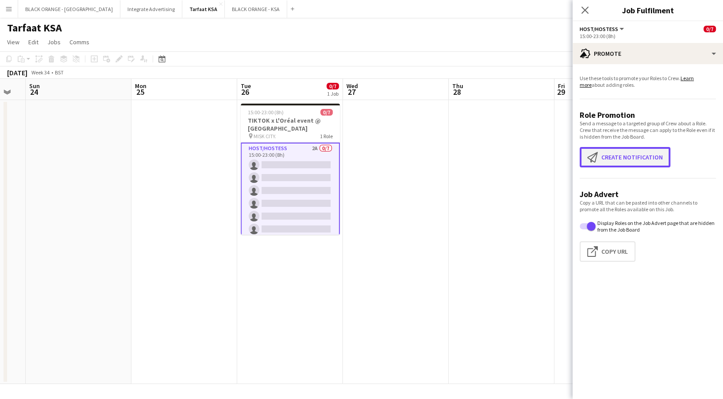
click at [610, 160] on button "Create notification Create notification" at bounding box center [625, 157] width 91 height 20
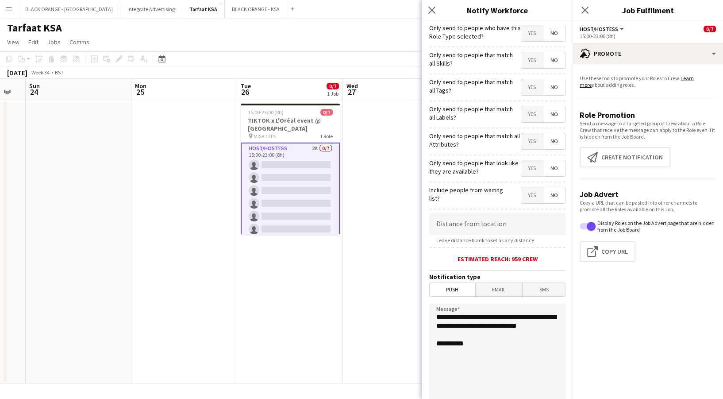
click at [273, 193] on app-card-role "Host/Hostess 2A 0/7 15:00-23:00 (8h) single-neutral-actions single-neutral-acti…" at bounding box center [290, 196] width 99 height 109
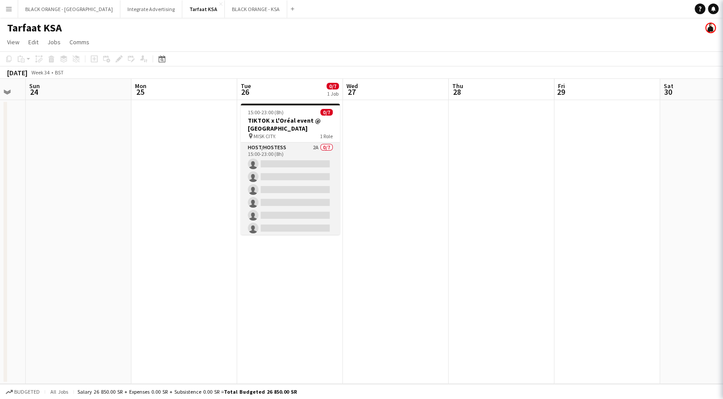
click at [273, 193] on app-card-role "Host/Hostess 2A 0/7 15:00-23:00 (8h) single-neutral-actions single-neutral-acti…" at bounding box center [290, 195] width 99 height 107
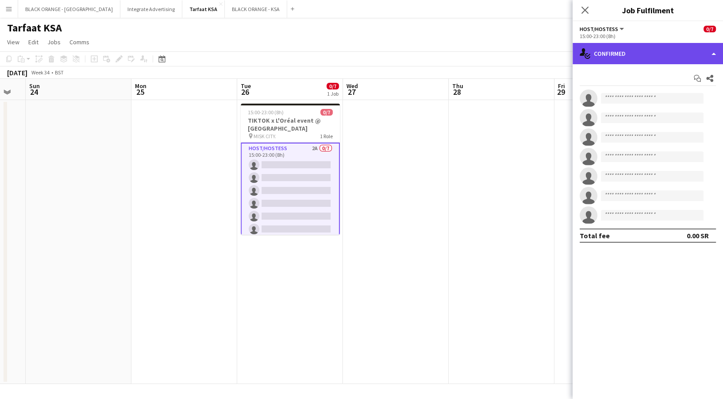
click at [637, 50] on div "single-neutral-actions-check-2 Confirmed" at bounding box center [648, 53] width 150 height 21
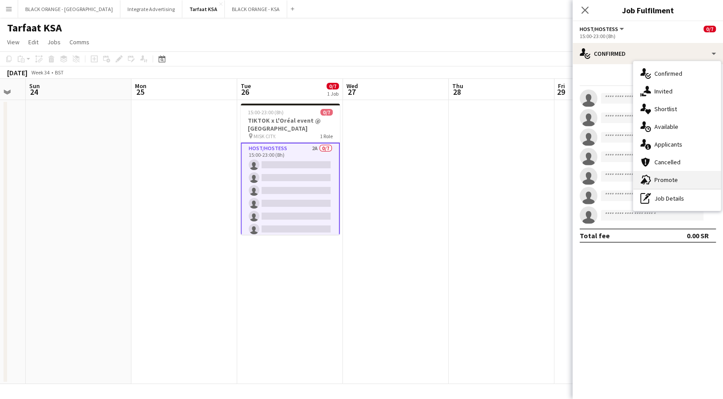
click at [655, 181] on div "advertising-megaphone Promote" at bounding box center [677, 180] width 88 height 18
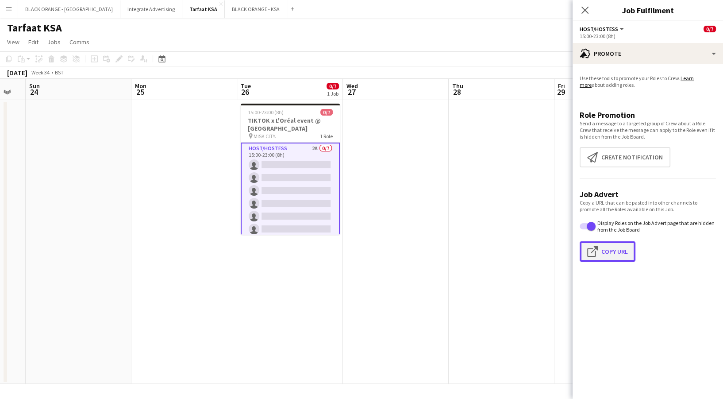
click at [612, 259] on button "Click to copy URL Copy Url" at bounding box center [608, 251] width 56 height 20
type textarea "**********"
